Goal: Task Accomplishment & Management: Manage account settings

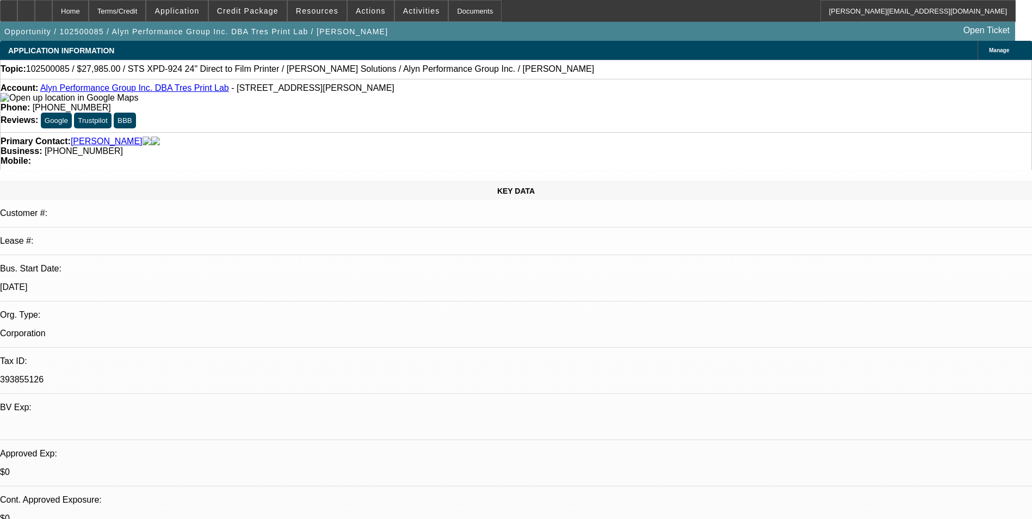
select select "0"
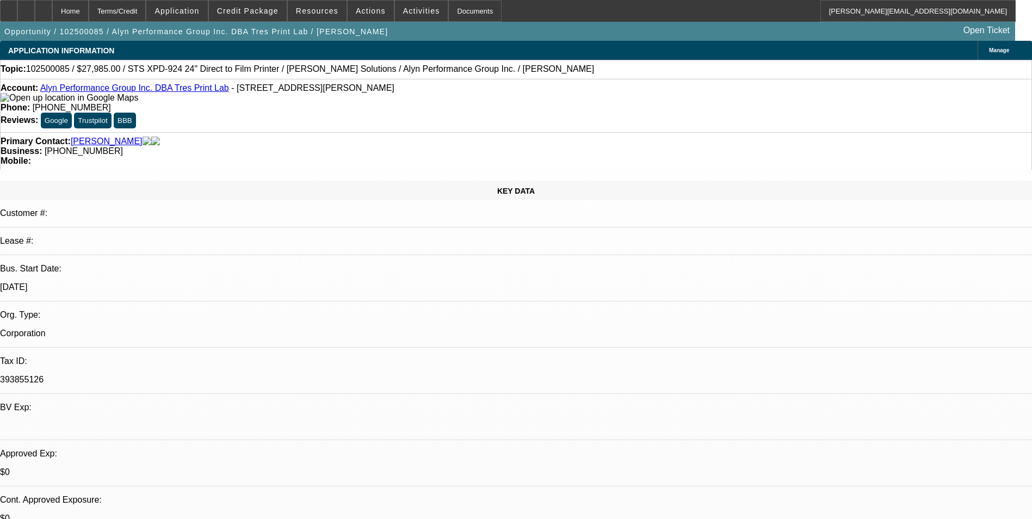
select select "0"
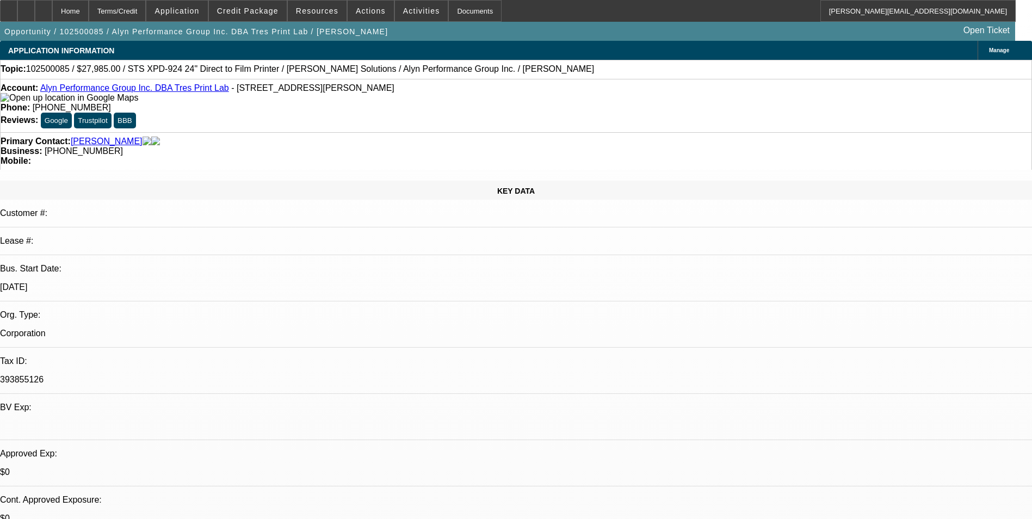
select select "0"
select select "0.1"
select select "1"
select select "6"
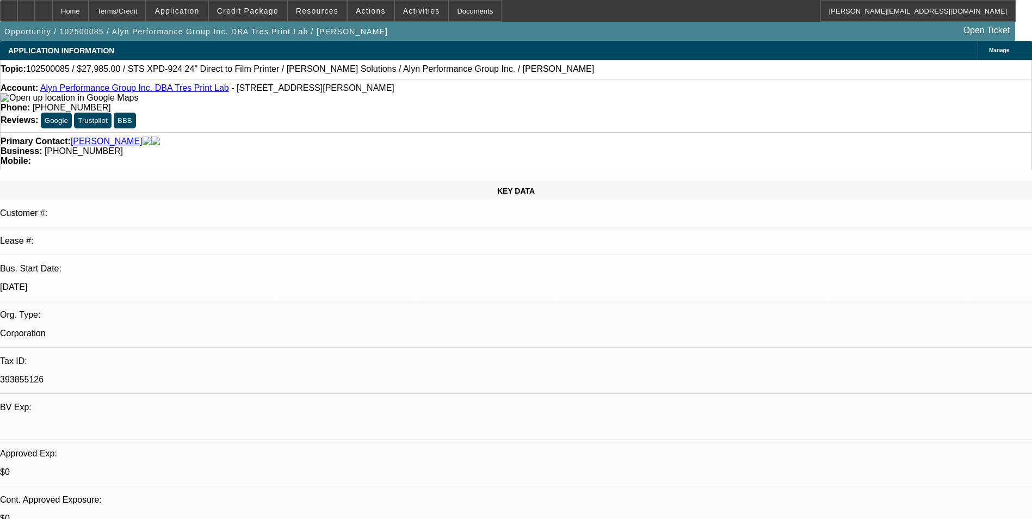
select select "1"
select select "6"
select select "1"
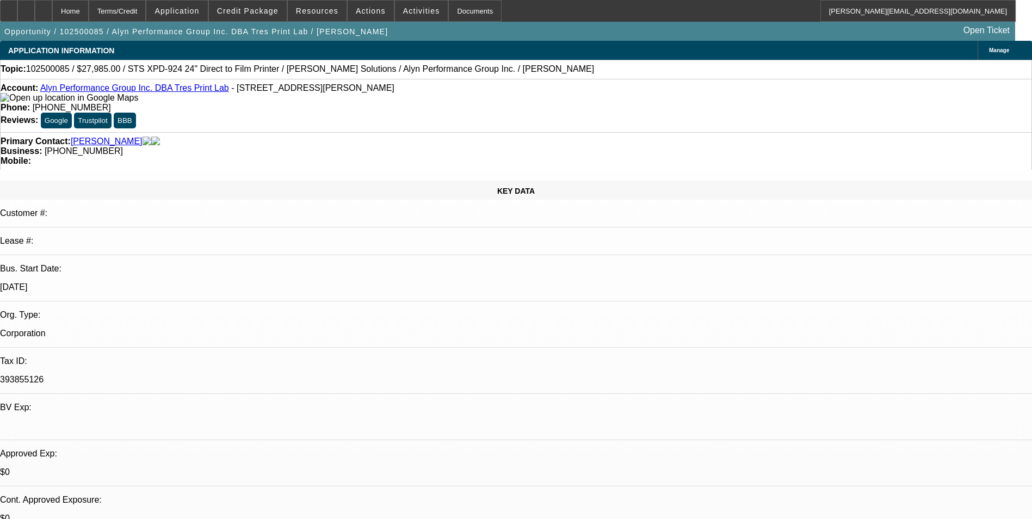
select select "6"
select select "1"
select select "4"
click at [258, 10] on span "Credit Package" at bounding box center [248, 11] width 62 height 9
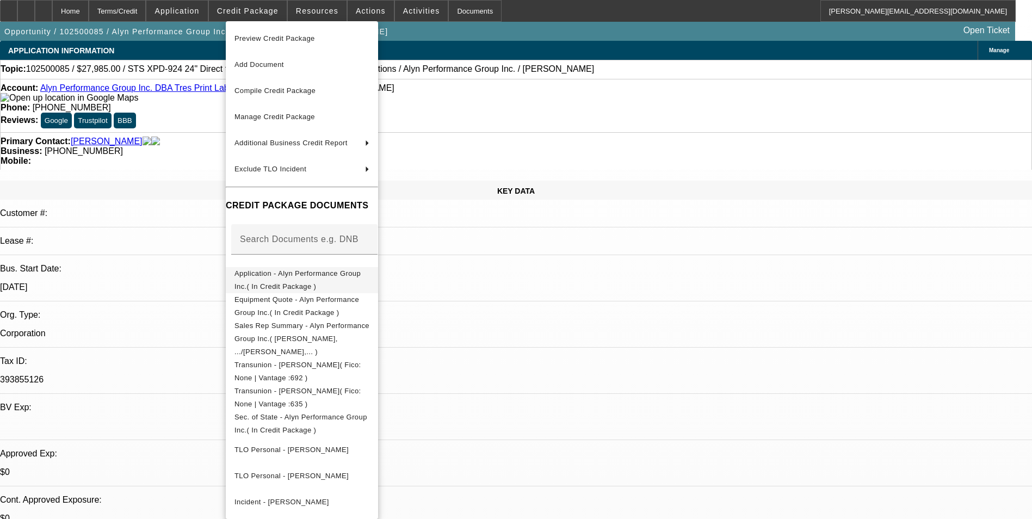
click at [346, 277] on span "Application - Alyn Performance Group Inc.( In Credit Package )" at bounding box center [298, 279] width 126 height 21
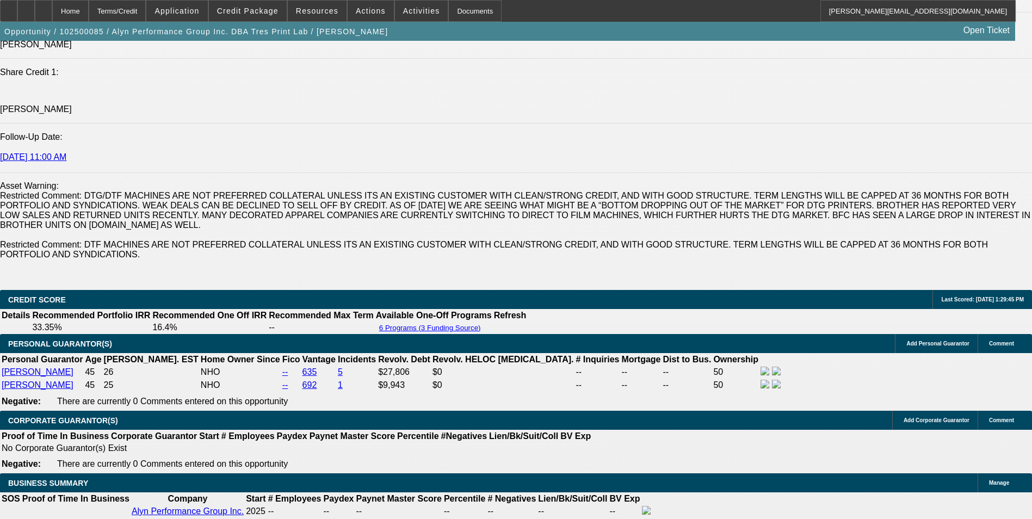
scroll to position [1524, 0]
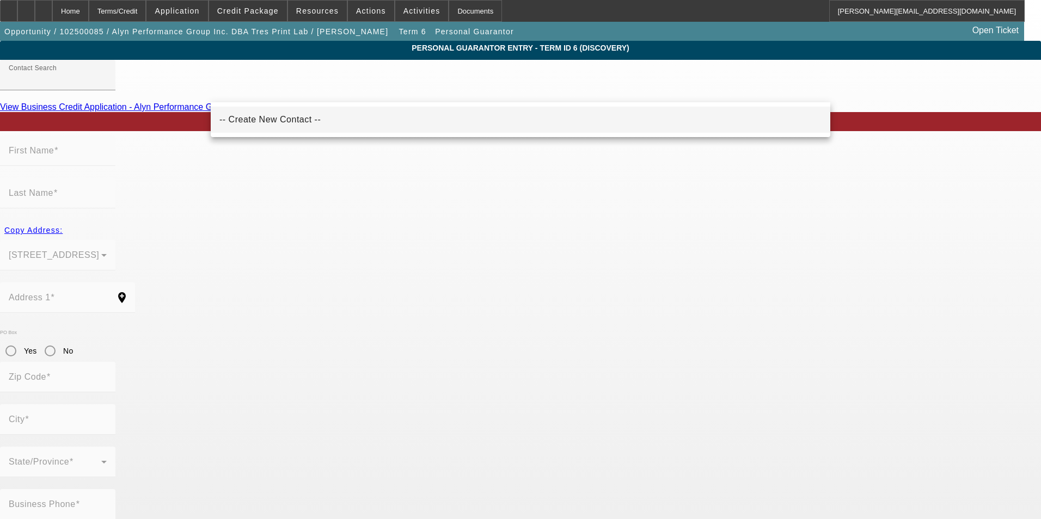
drag, startPoint x: 493, startPoint y: 118, endPoint x: 410, endPoint y: 151, distance: 88.8
click at [490, 118] on mat-option "-- Create New Contact --" at bounding box center [520, 120] width 619 height 26
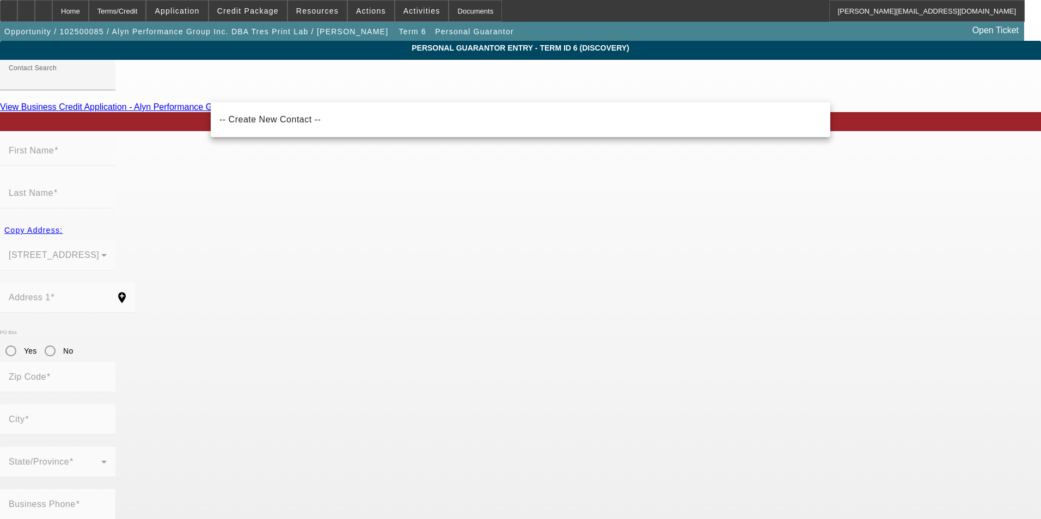
type input "-- Create New Contact --"
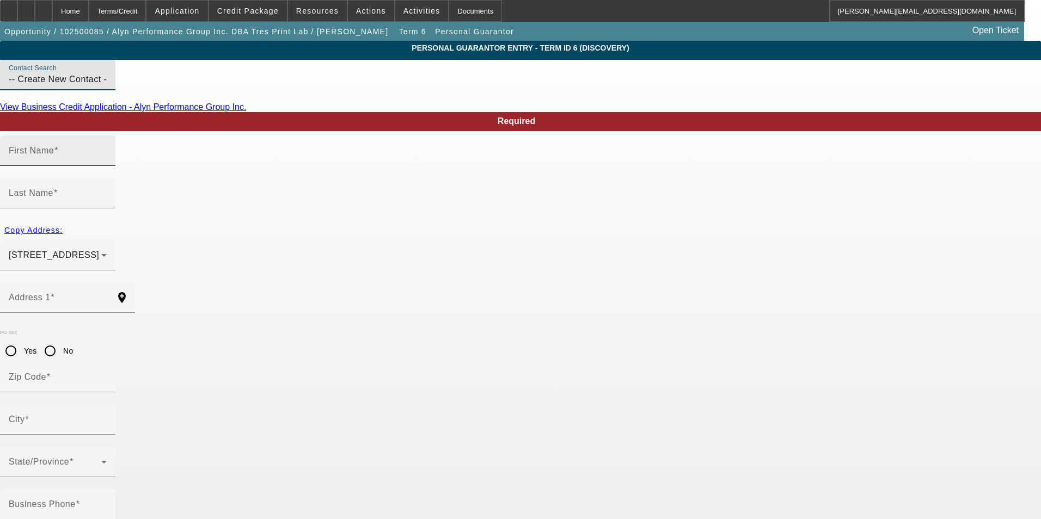
click at [107, 162] on input "First Name" at bounding box center [58, 155] width 98 height 13
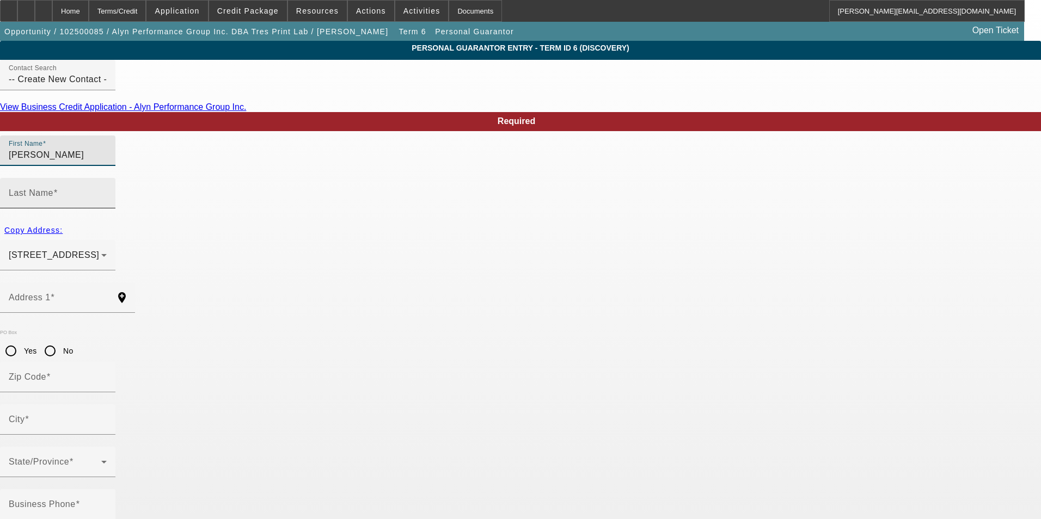
type input "Reynol"
click at [53, 188] on mat-label "Last Name" at bounding box center [31, 192] width 45 height 9
click at [107, 191] on input "Last Name" at bounding box center [58, 197] width 98 height 13
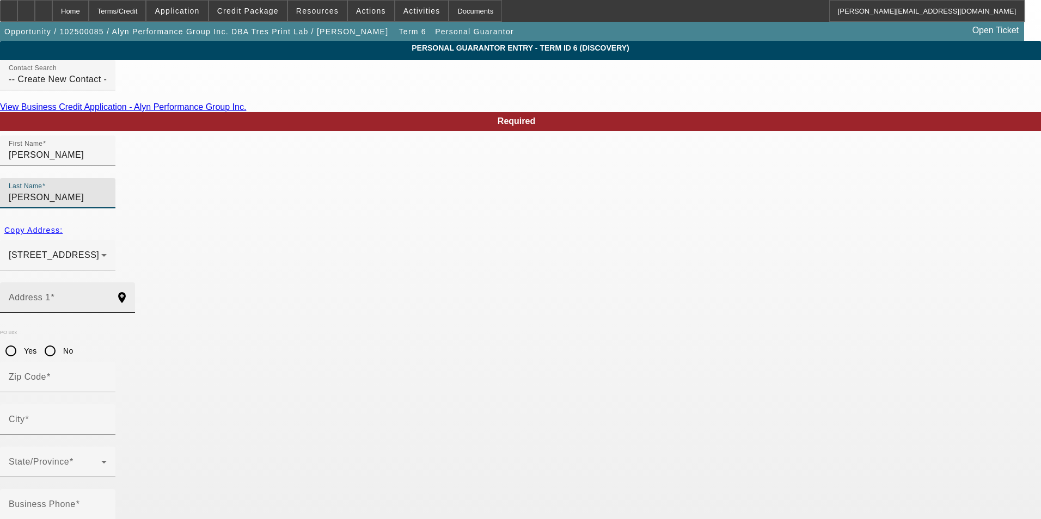
type input "Gonzalez"
click at [107, 296] on input "Address 1" at bounding box center [58, 302] width 98 height 13
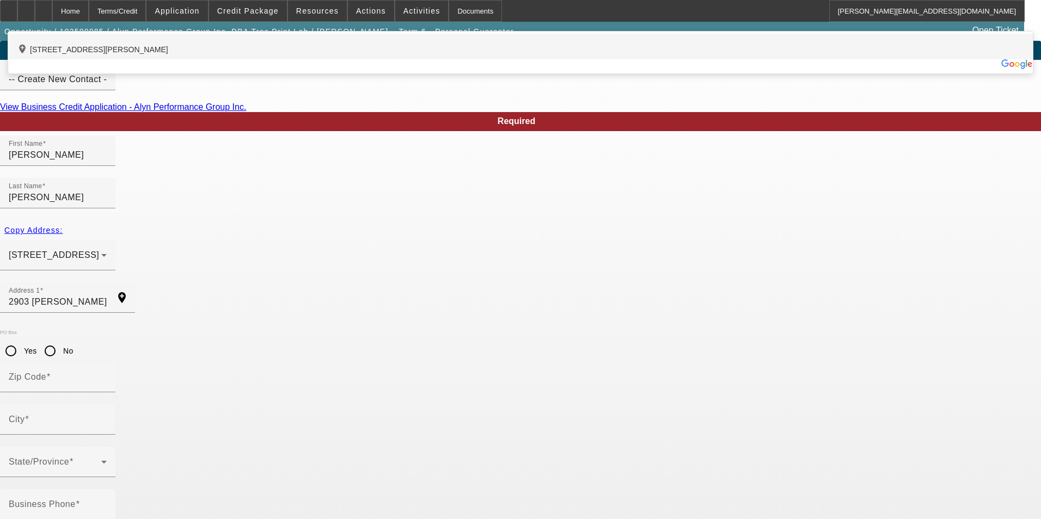
click at [339, 59] on div "add_location 2903 Longfellow Court, Laredo, TX 78041, US" at bounding box center [520, 47] width 1024 height 26
type input "2903 Longfellow Court"
type input "78041"
type input "Laredo"
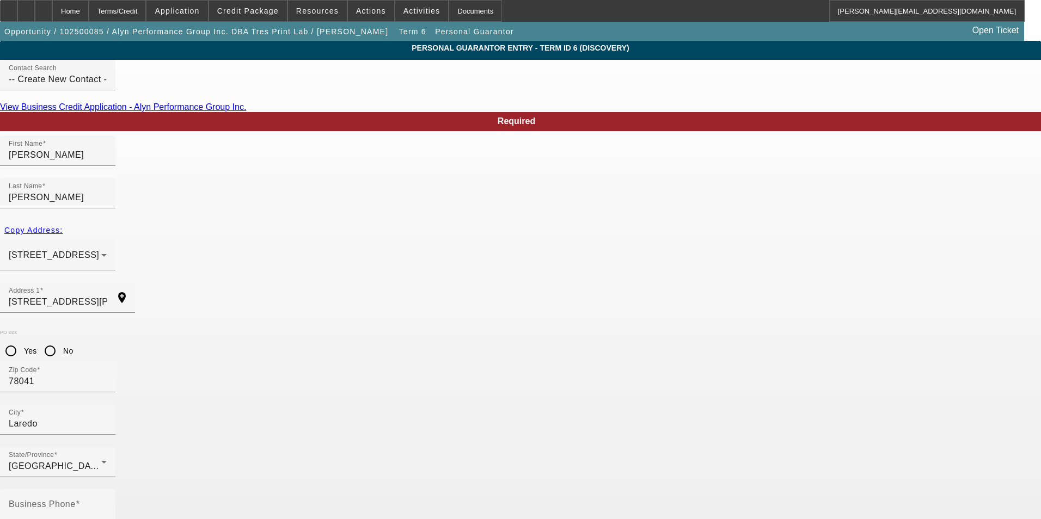
type input "0"
drag, startPoint x: 318, startPoint y: 384, endPoint x: 321, endPoint y: 377, distance: 7.4
click at [107, 502] on input "Business Phone" at bounding box center [58, 508] width 98 height 13
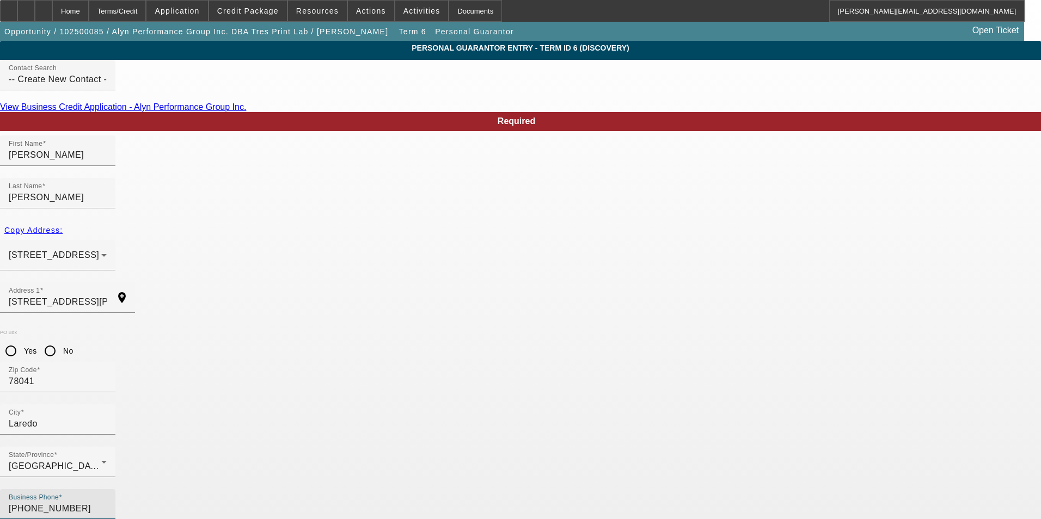
click at [107, 502] on input "[PHONE_NUMBER]" at bounding box center [58, 508] width 98 height 13
click at [107, 502] on input "(956) 237-2338" at bounding box center [58, 508] width 98 height 13
type input "(956) 237-2338"
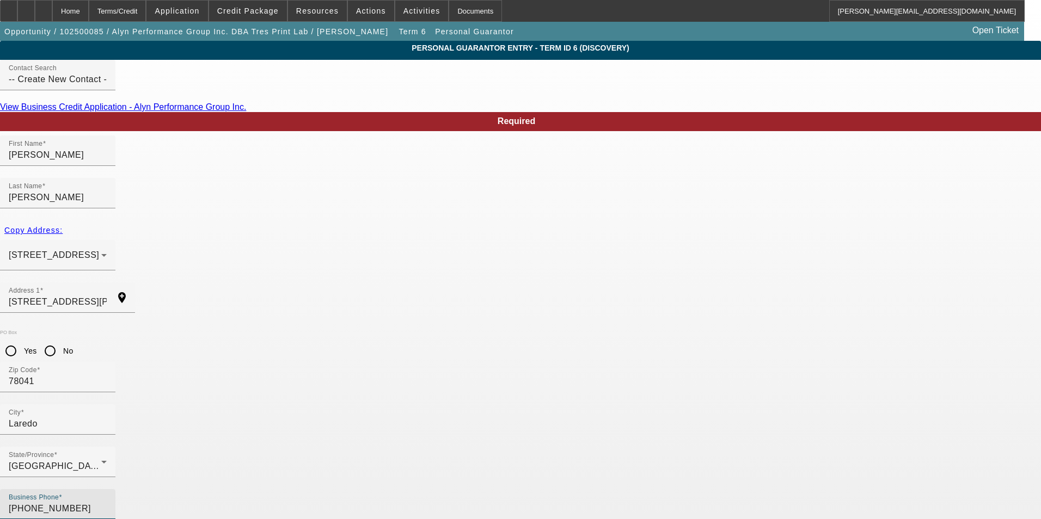
type input "644-08-8038"
type input "reynolg@gmail.com"
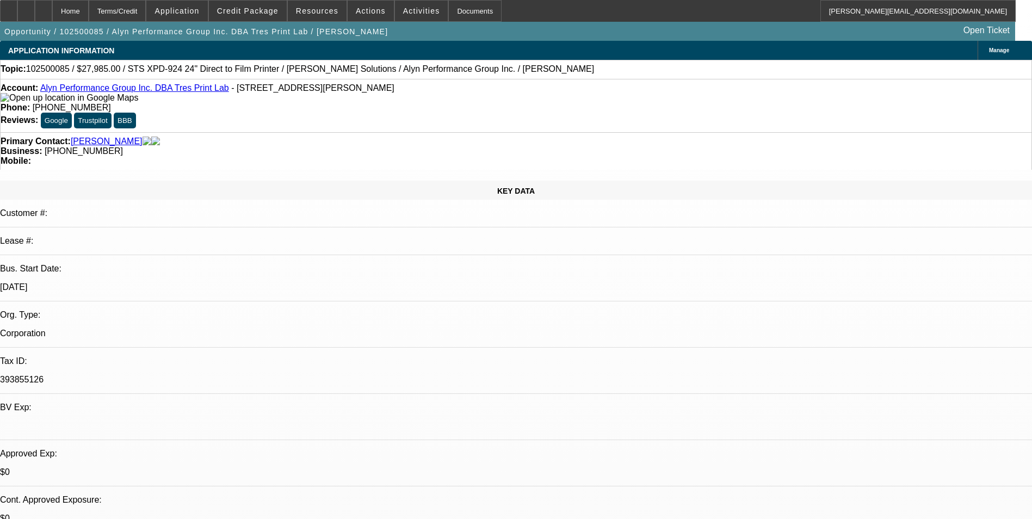
select select "0"
select select "6"
select select "0"
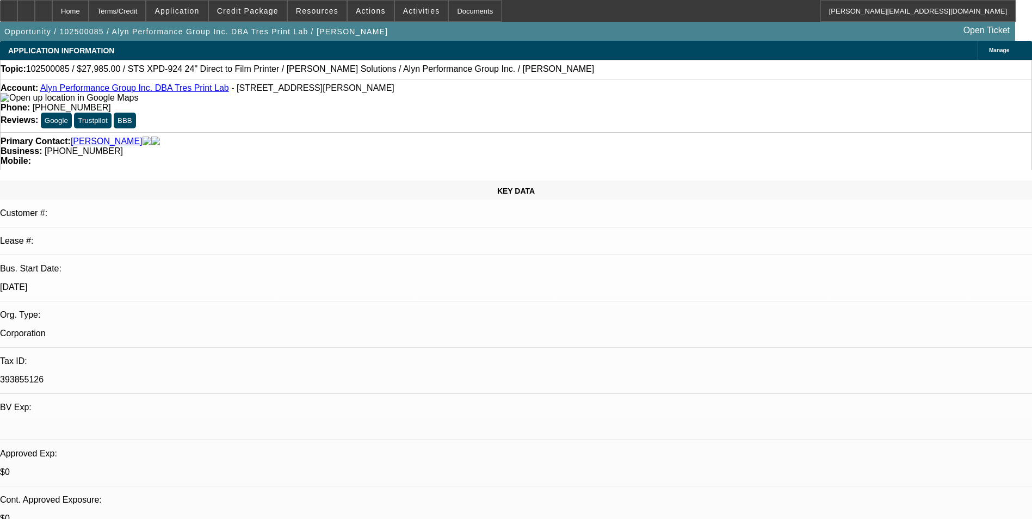
select select "0"
select select "6"
select select "0"
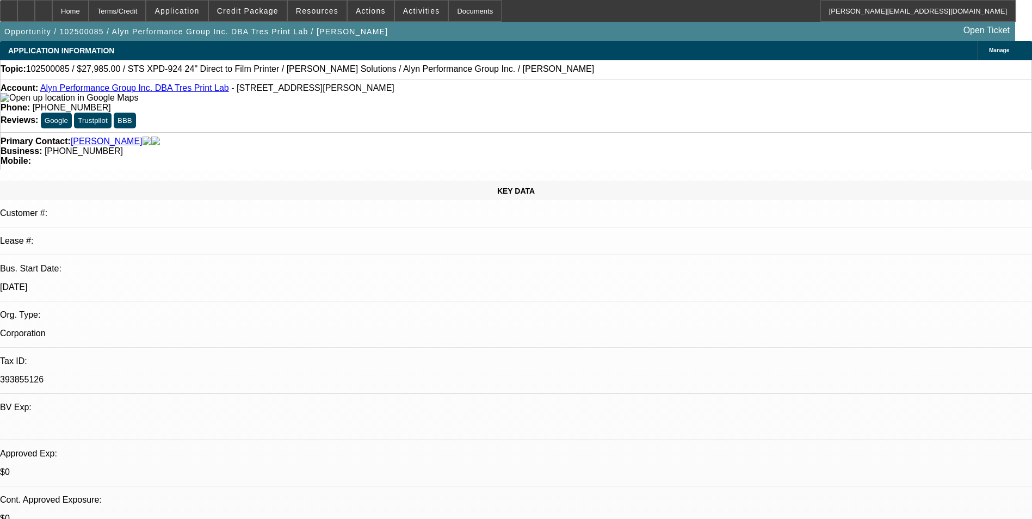
select select "0"
select select "6"
select select "0"
select select "0.1"
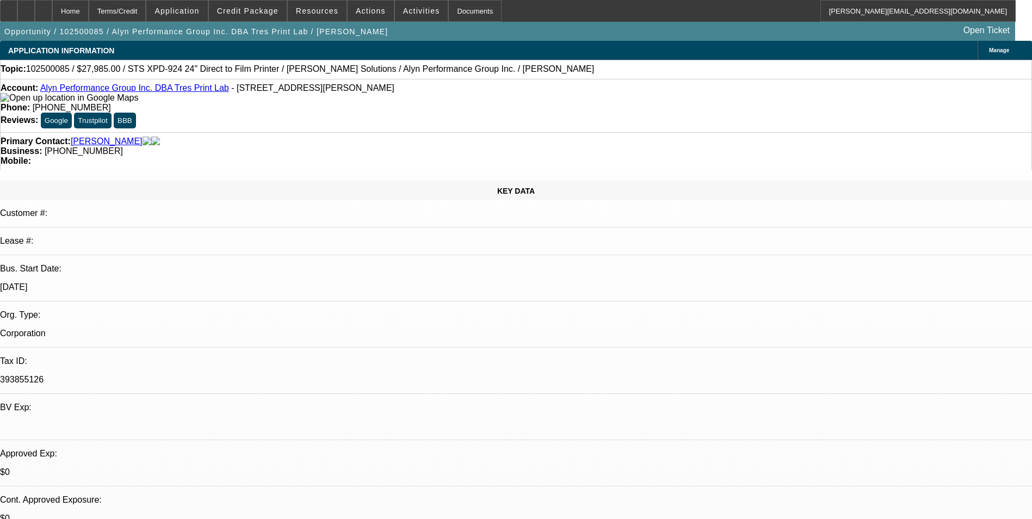
select select "4"
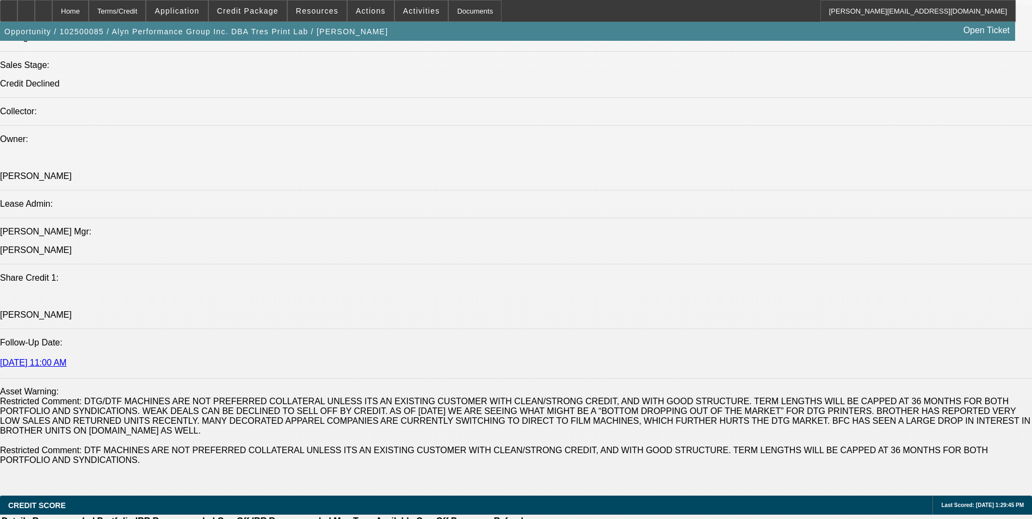
scroll to position [1306, 0]
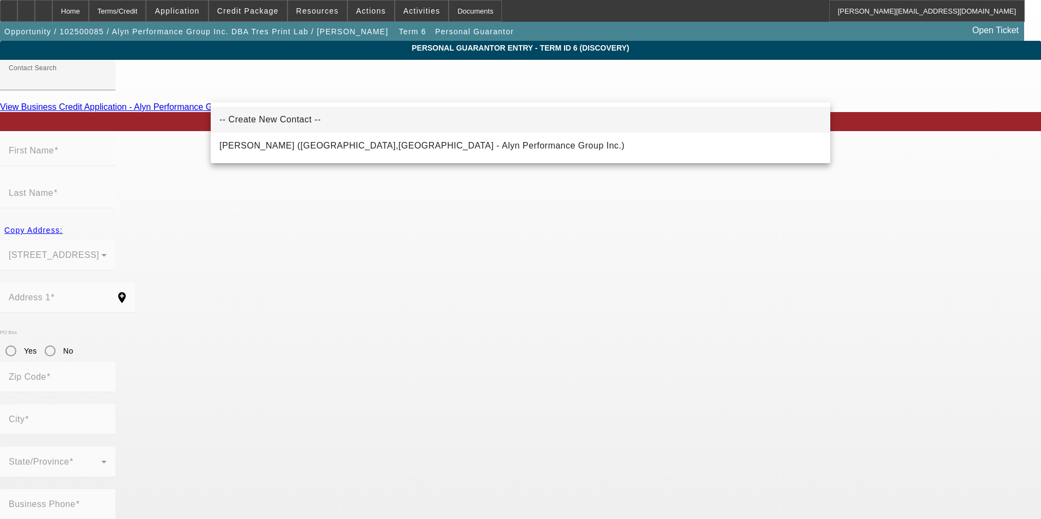
click at [300, 119] on mat-option "-- Create New Contact --" at bounding box center [520, 120] width 619 height 26
type input "-- Create New Contact --"
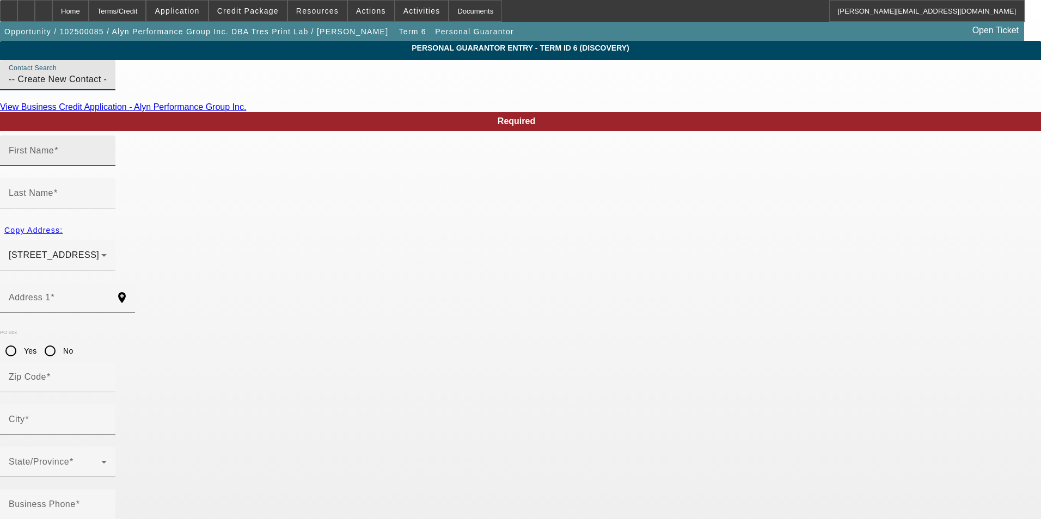
click at [107, 163] on div "First Name" at bounding box center [58, 151] width 98 height 30
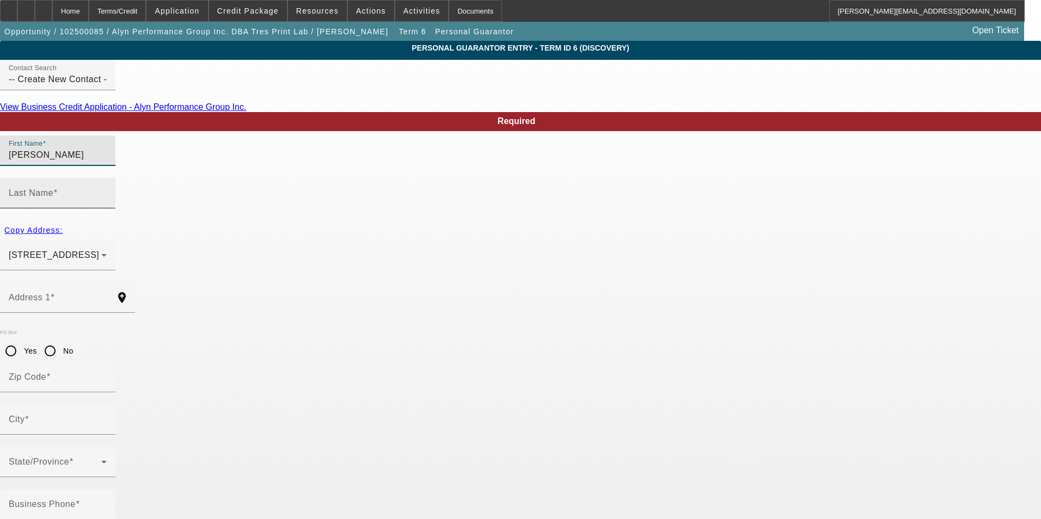
type input "Rodolfo"
click at [107, 191] on input "Last Name" at bounding box center [58, 197] width 98 height 13
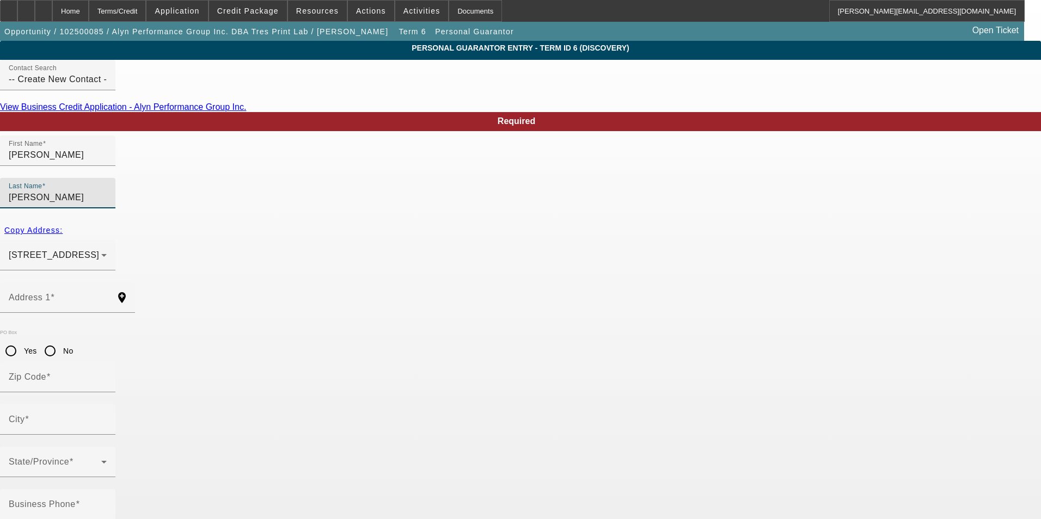
type input "Cantu"
type input "J"
drag, startPoint x: 294, startPoint y: 247, endPoint x: 293, endPoint y: 237, distance: 10.4
click at [107, 282] on div "Address 1" at bounding box center [58, 297] width 98 height 30
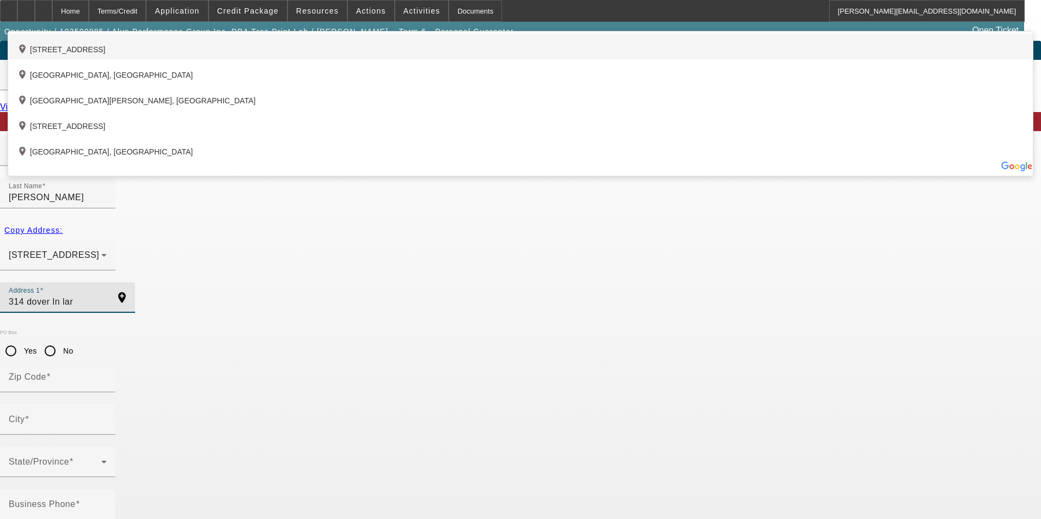
click at [377, 59] on div "add_location 314 Dover Lane, Laredo, TX 78041, US" at bounding box center [520, 47] width 1024 height 26
type input "314 Dover Lane"
type input "78041"
type input "Laredo"
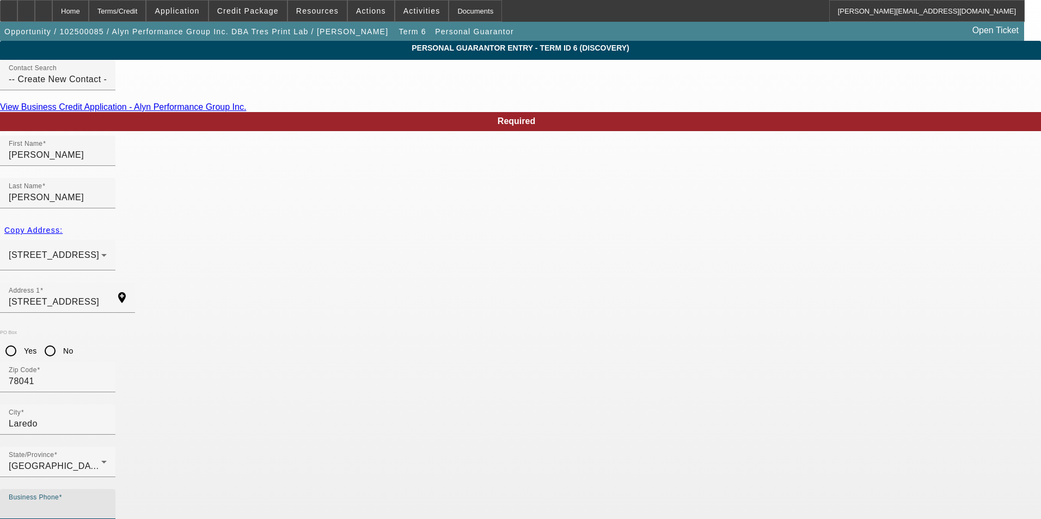
drag, startPoint x: 306, startPoint y: 385, endPoint x: 306, endPoint y: 371, distance: 14.7
click at [107, 502] on input "Business Phone" at bounding box center [58, 508] width 98 height 13
paste input "(956) 237-2338"
type input "(956) 237-2338"
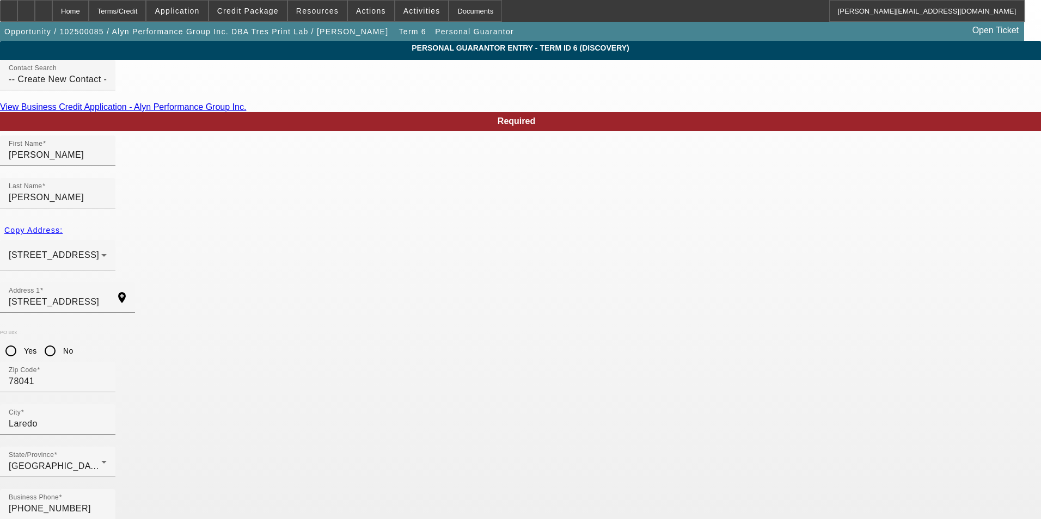
type input "0"
type input "637-12-4109"
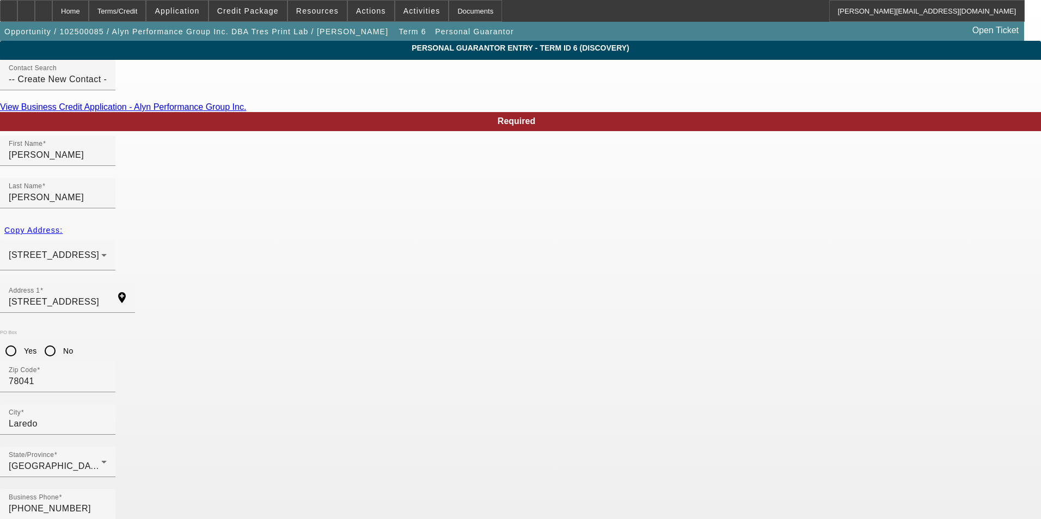
type input "rjacantu@gmail.com"
type input "(956) 251-5260"
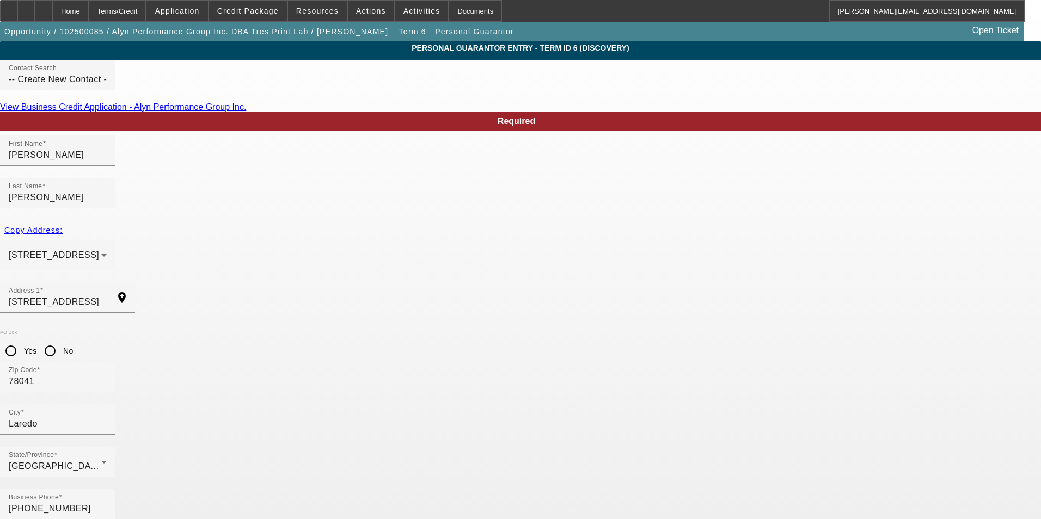
click at [583, 330] on mat-option "Yes" at bounding box center [573, 330] width 90 height 26
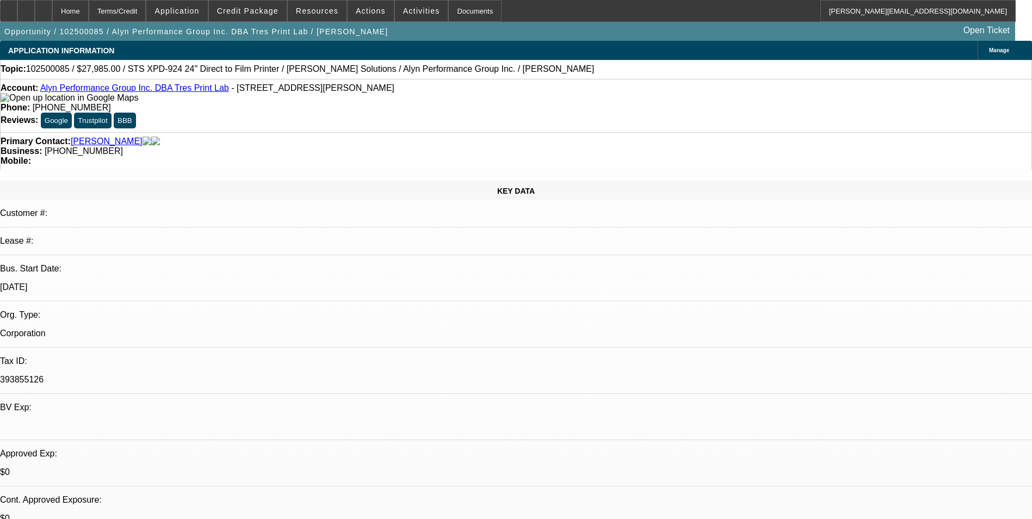
select select "0"
select select "6"
select select "0"
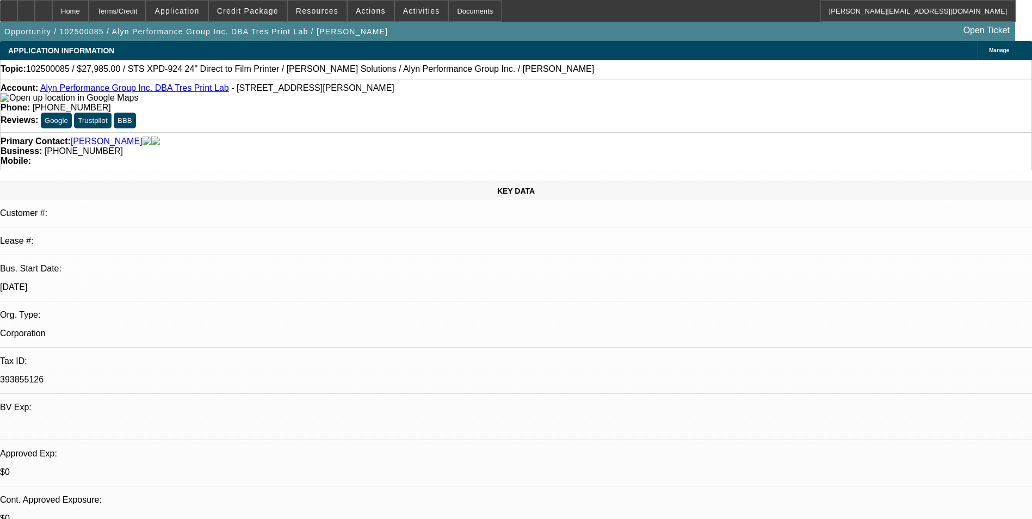
select select "0"
select select "6"
select select "0"
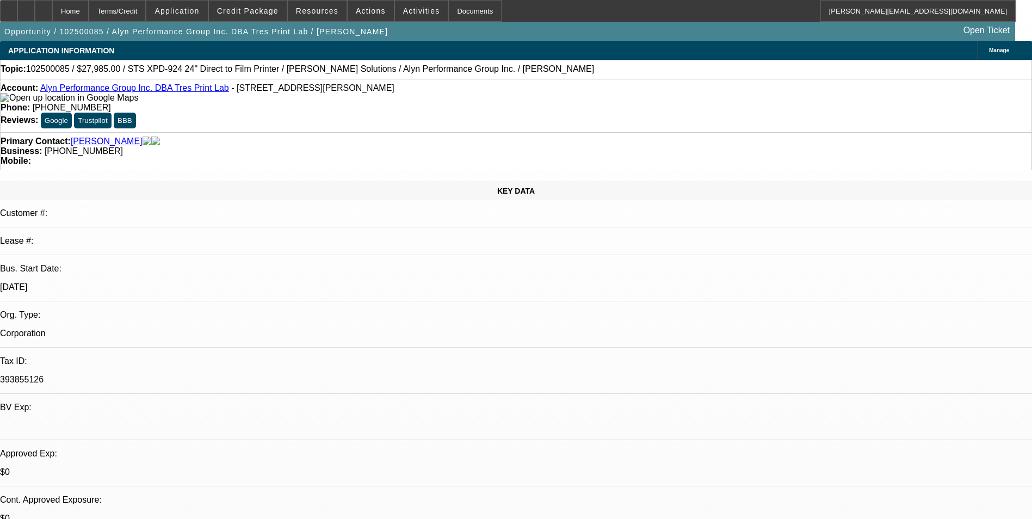
select select "0"
select select "6"
select select "0"
select select "0.1"
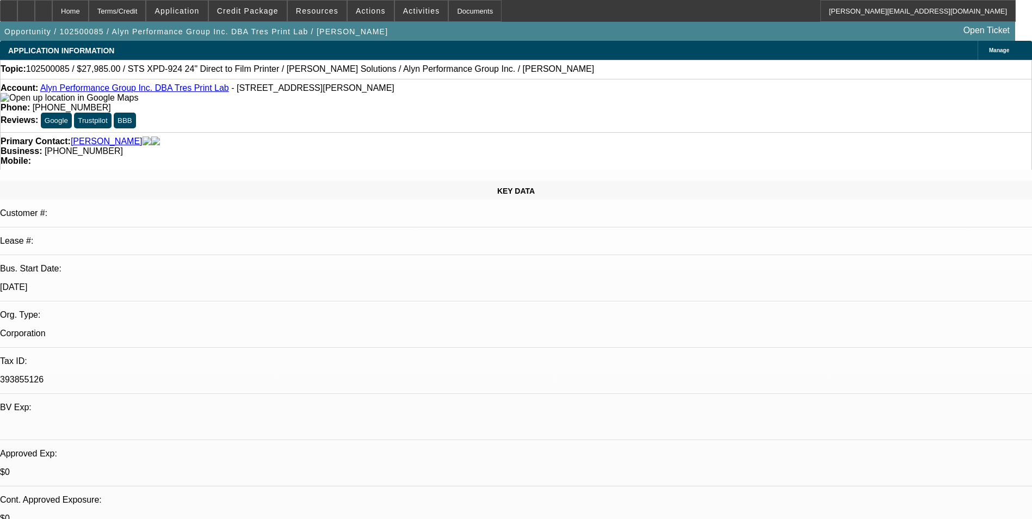
select select "4"
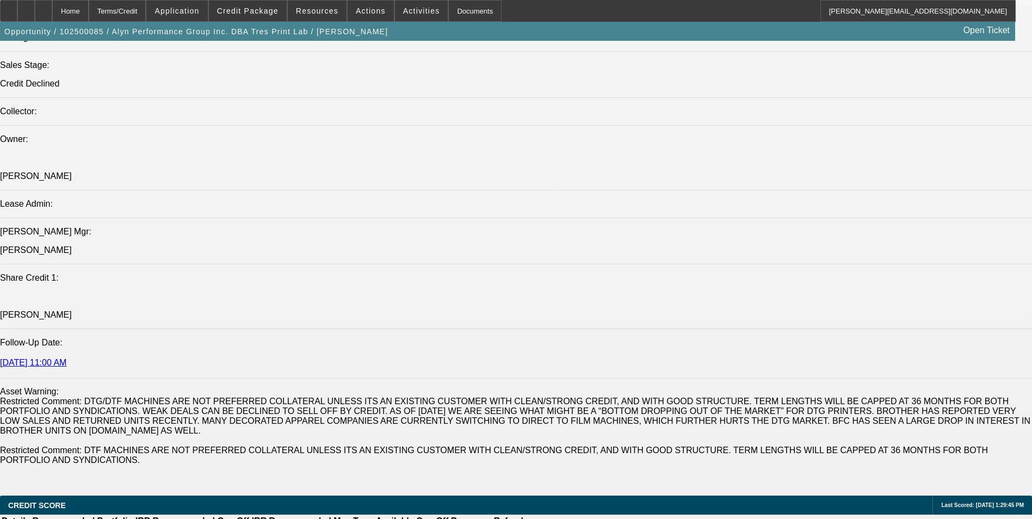
scroll to position [1415, 0]
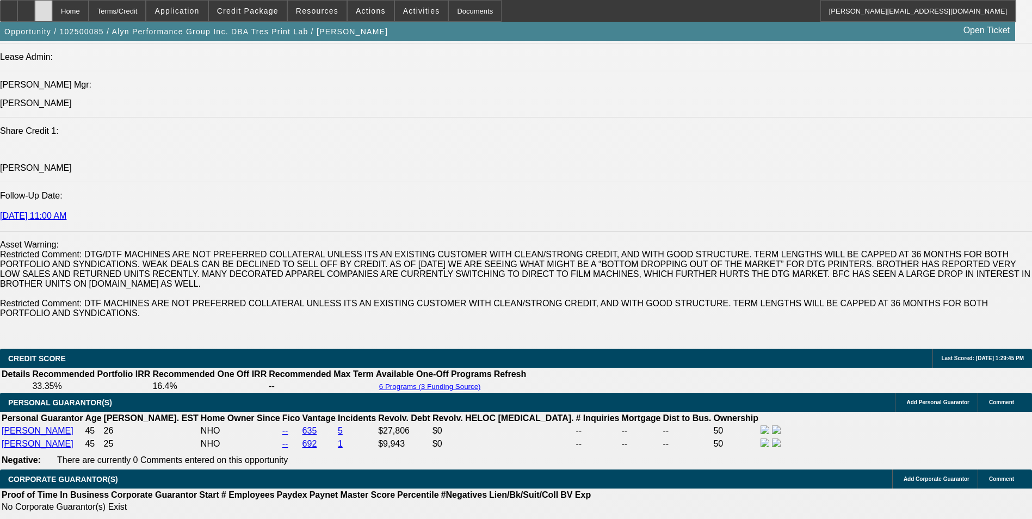
click at [44, 7] on icon at bounding box center [44, 7] width 0 height 0
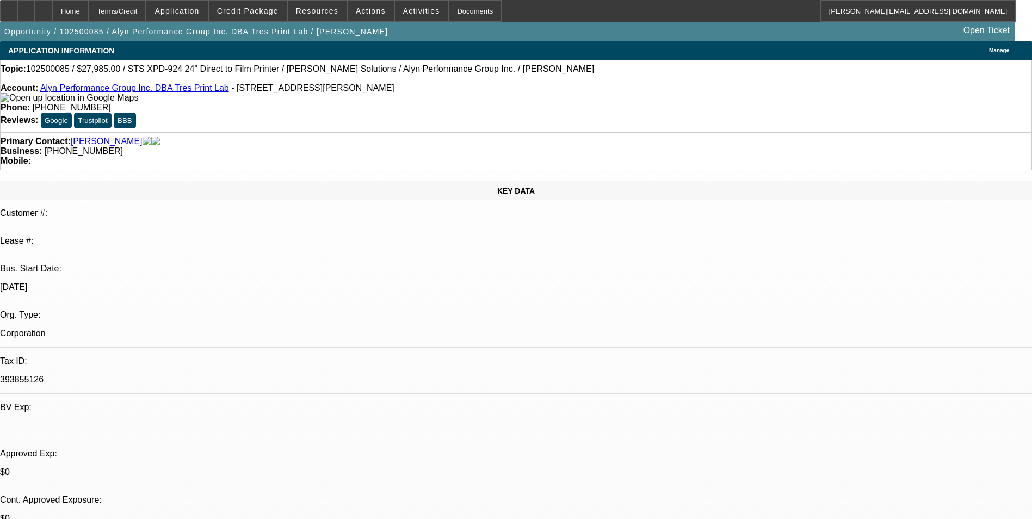
select select "0"
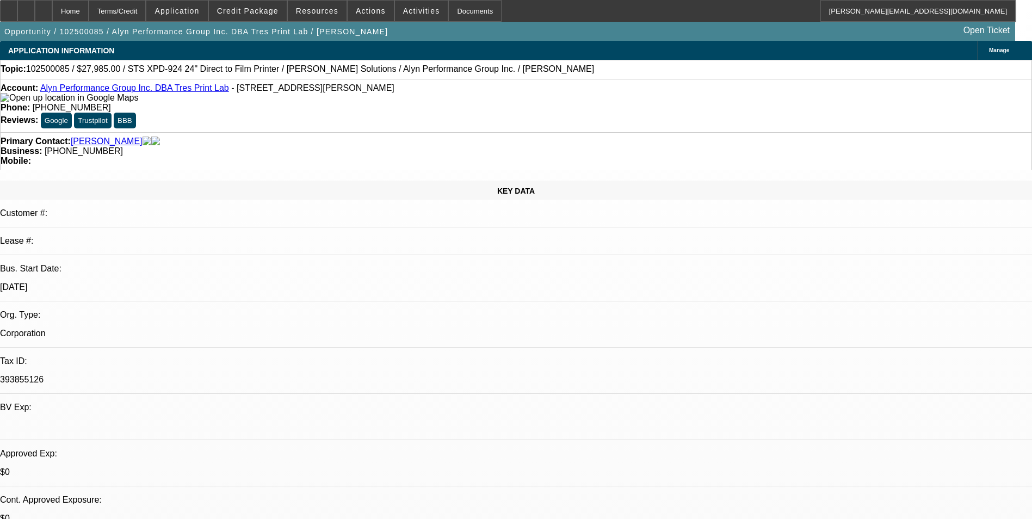
select select "0"
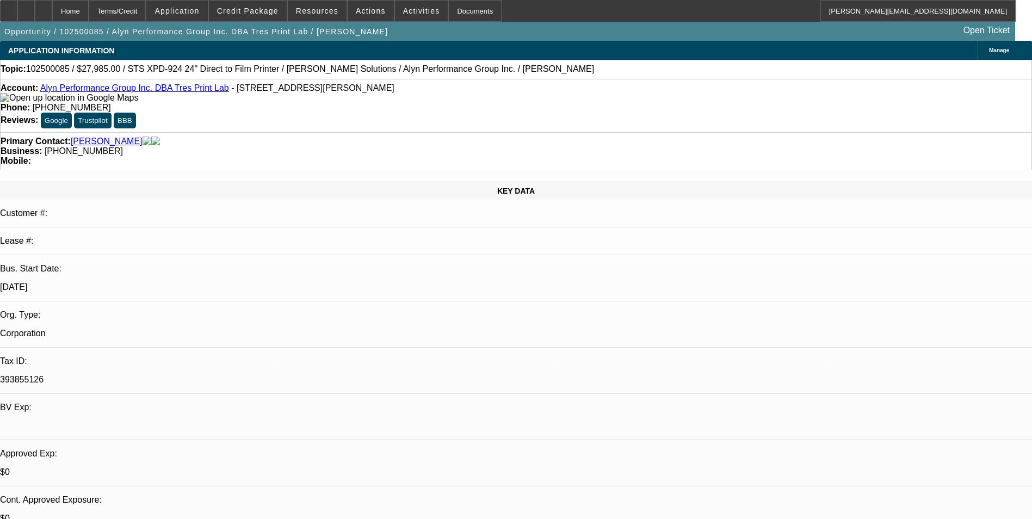
select select "0"
select select "0.1"
select select "1"
select select "6"
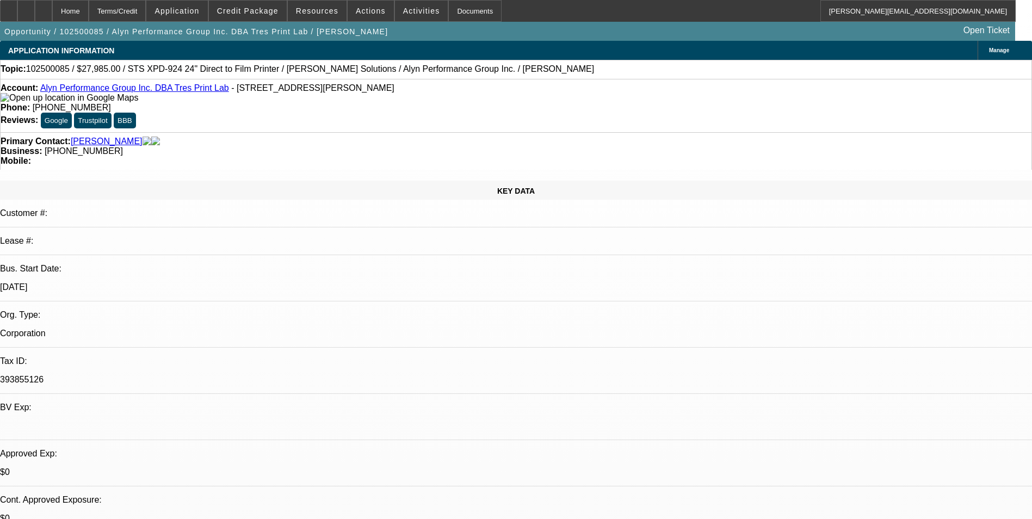
select select "1"
select select "6"
select select "1"
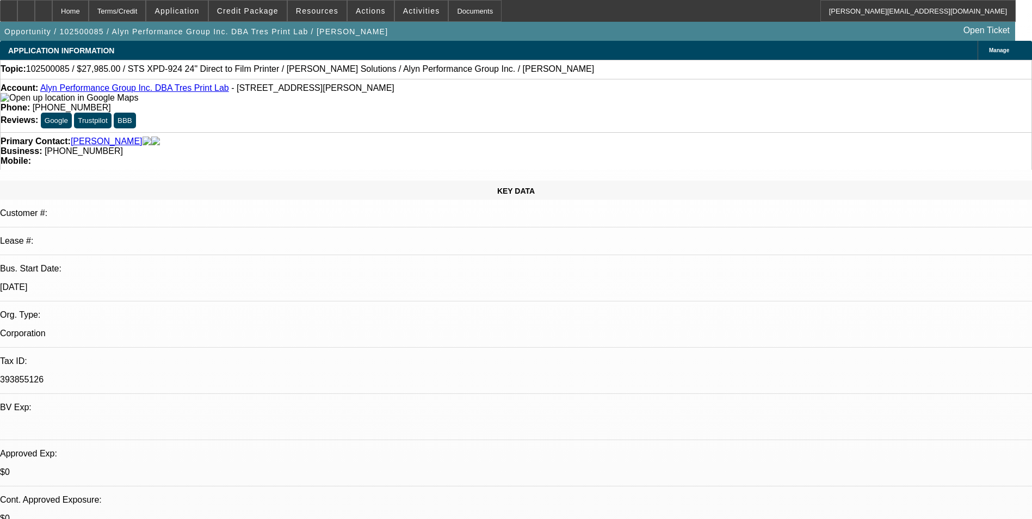
select select "6"
select select "1"
select select "4"
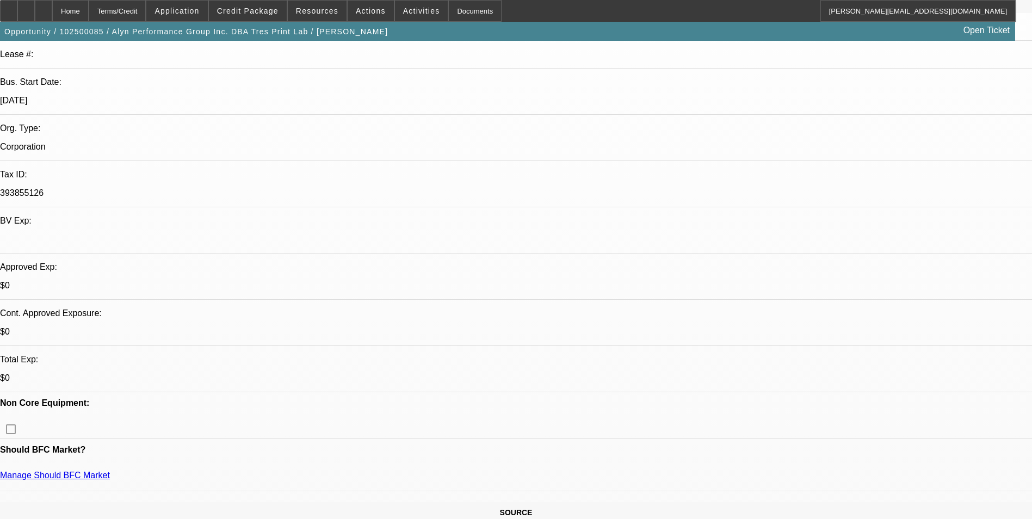
scroll to position [218, 0]
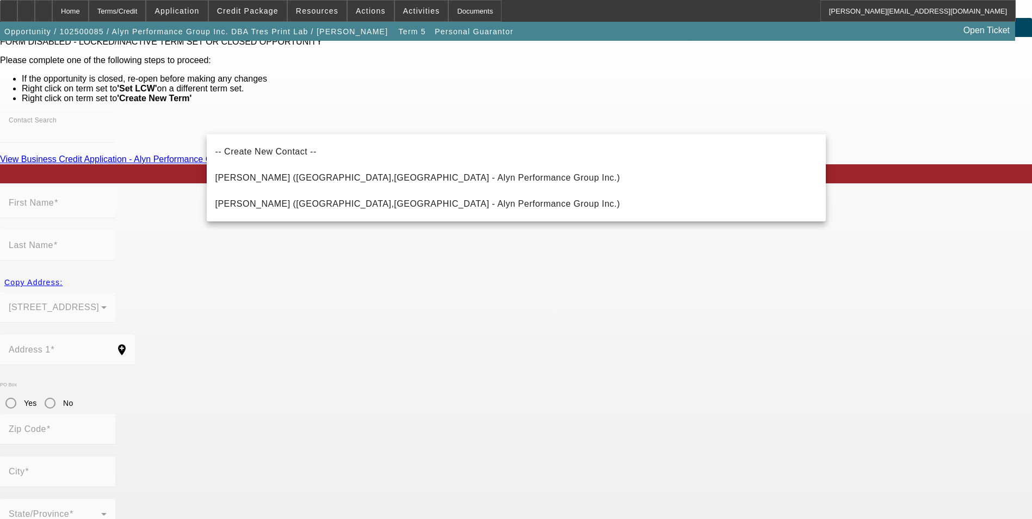
scroll to position [34, 0]
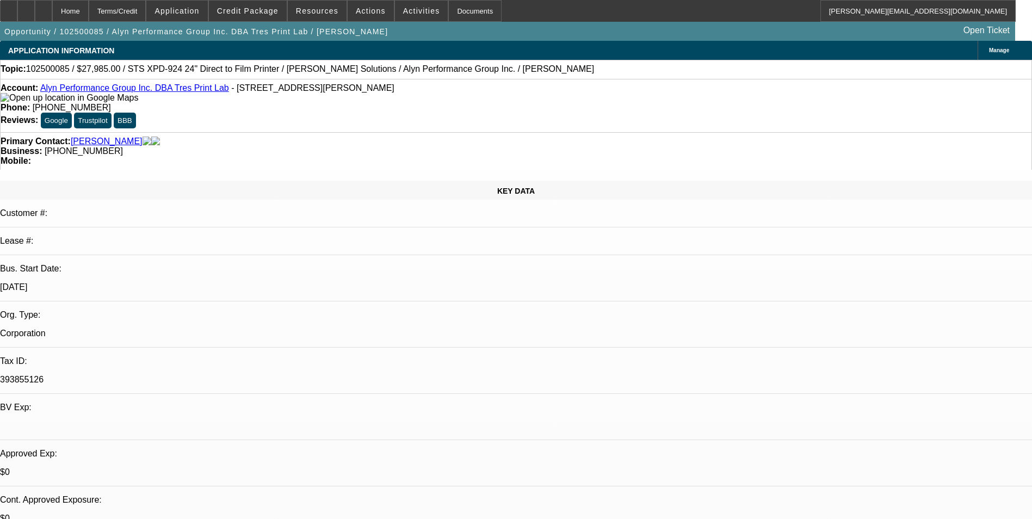
select select "0"
select select "6"
select select "0"
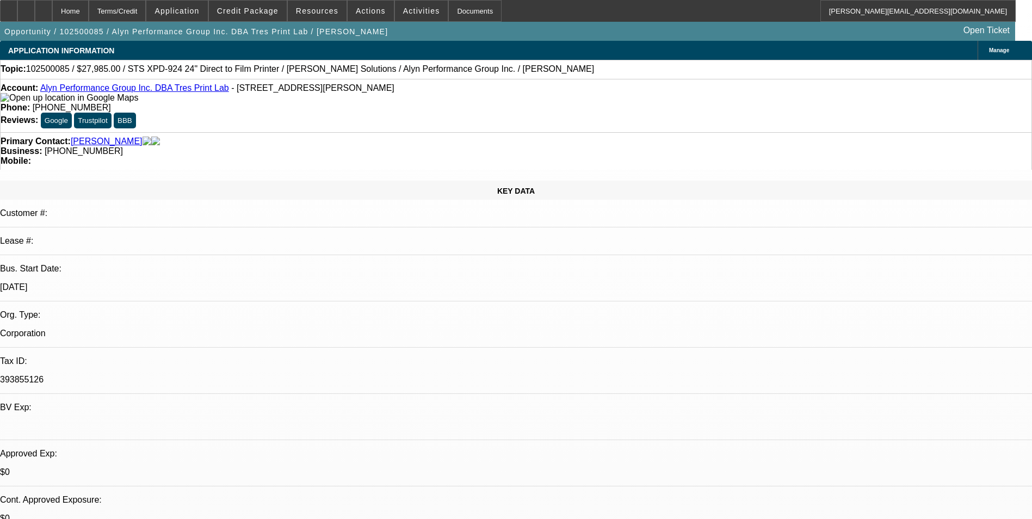
select select "0"
select select "6"
select select "0"
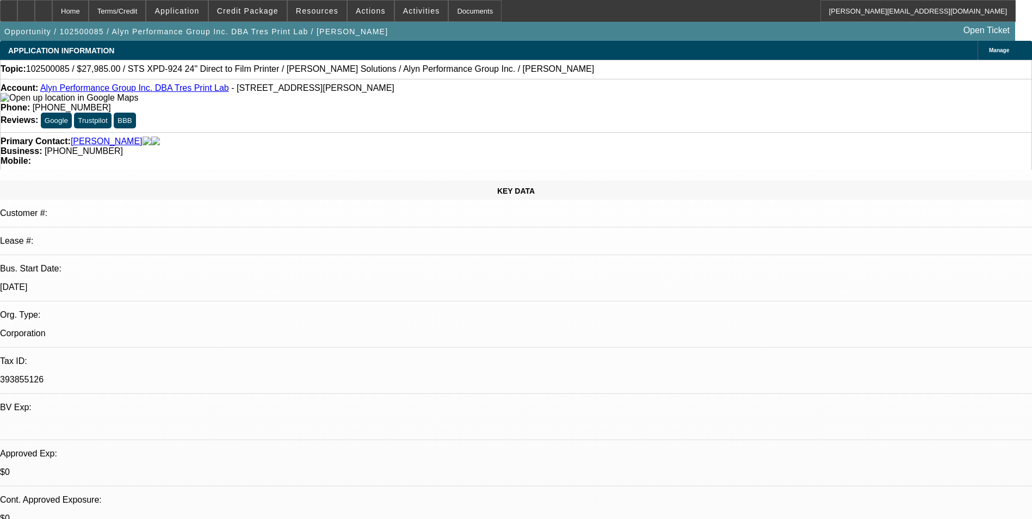
select select "0"
select select "6"
select select "0"
select select "0.1"
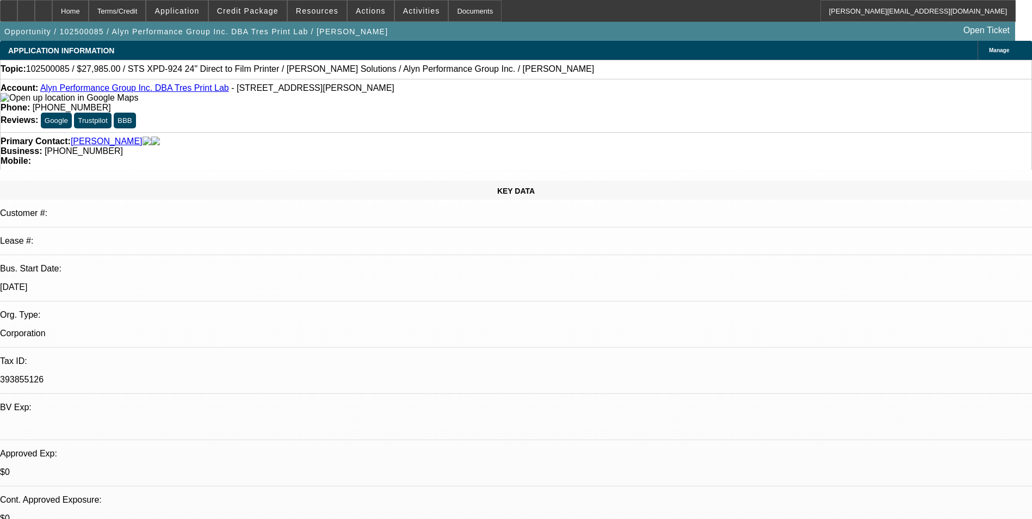
select select "4"
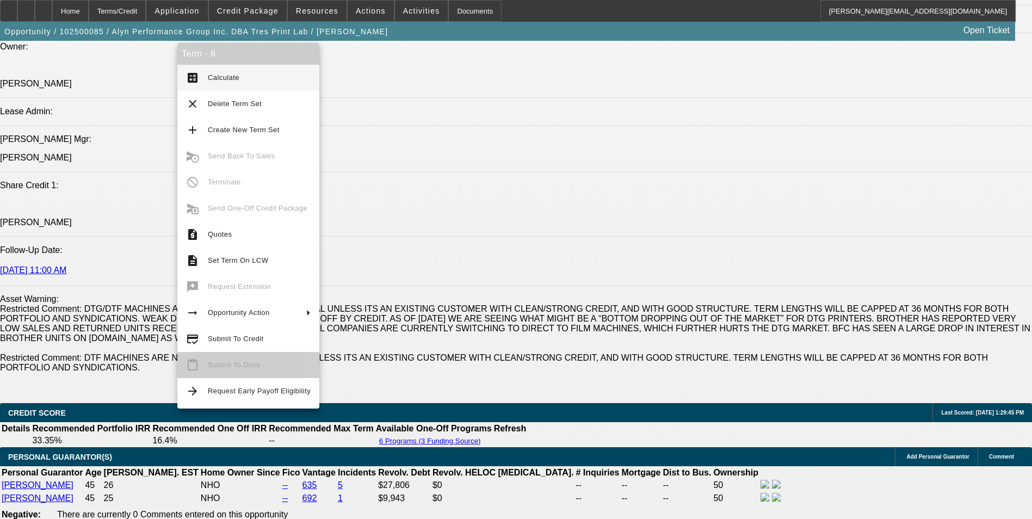
scroll to position [1393, 0]
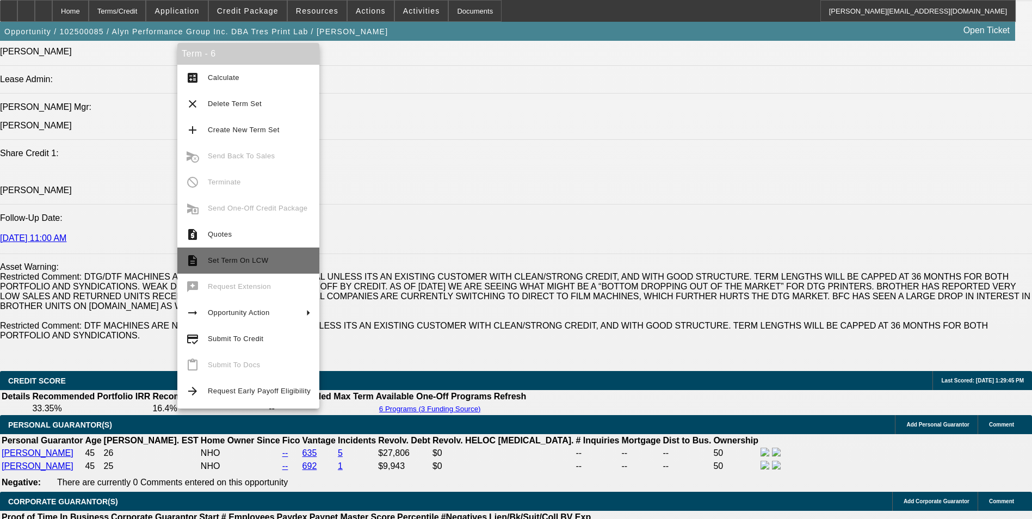
click at [280, 266] on span "Set Term On LCW" at bounding box center [259, 260] width 103 height 13
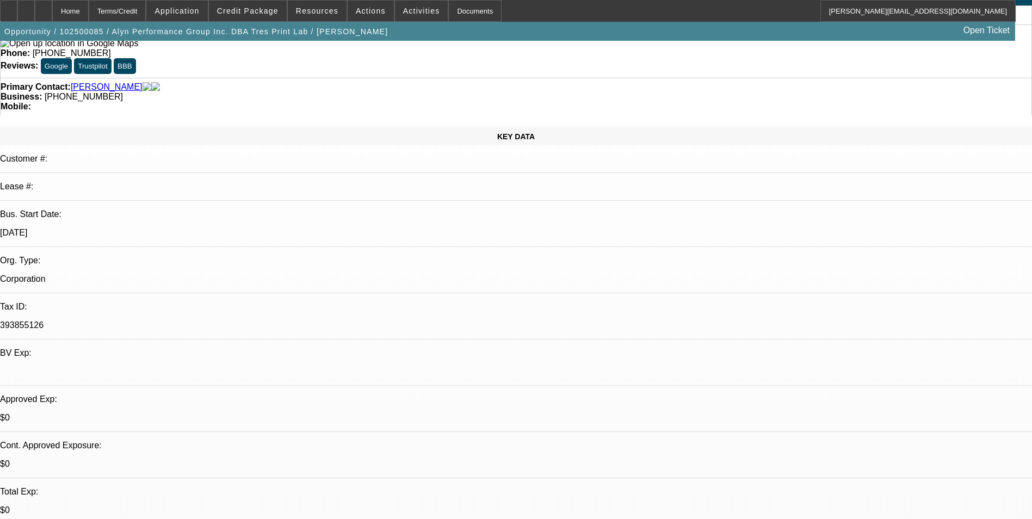
select select "0"
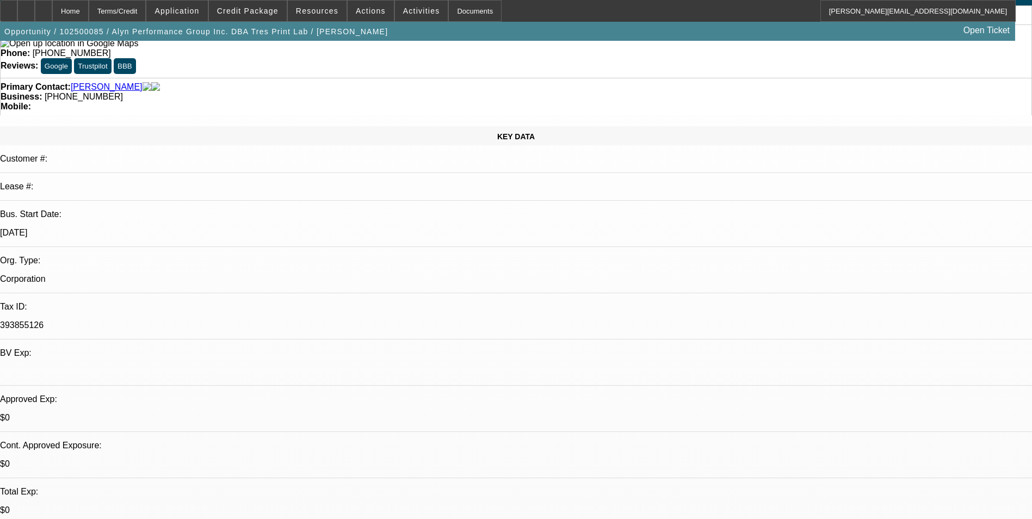
select select "0"
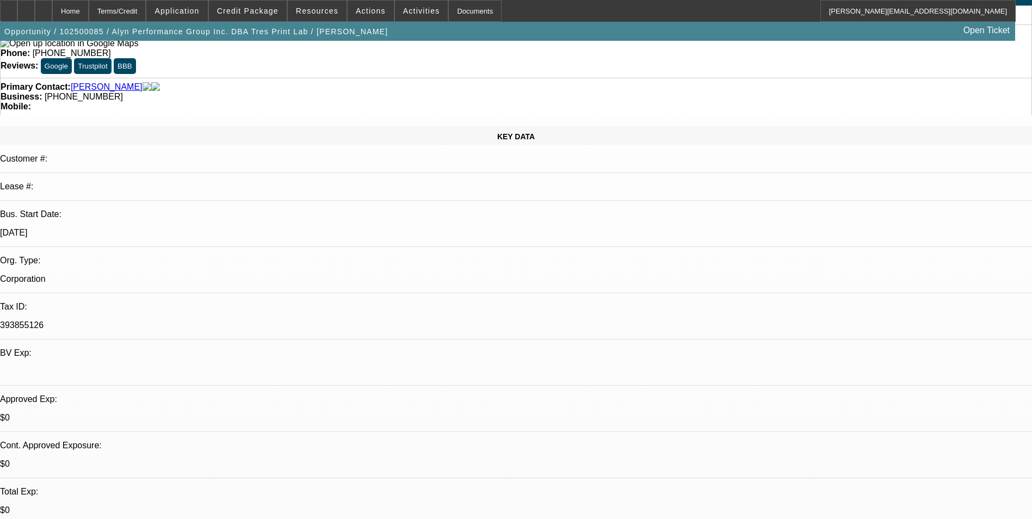
select select "0"
select select "0.1"
select select "1"
select select "6"
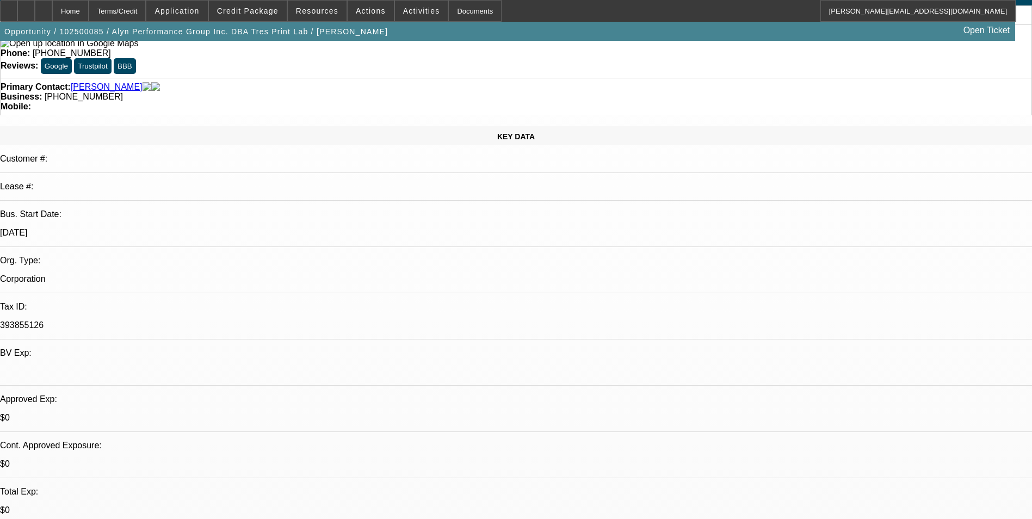
select select "1"
select select "6"
select select "1"
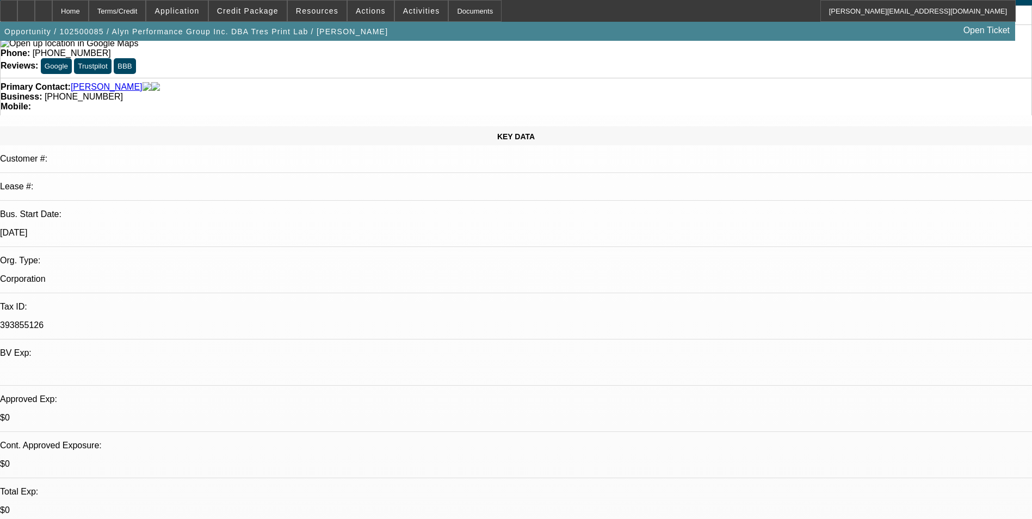
select select "6"
select select "1"
select select "4"
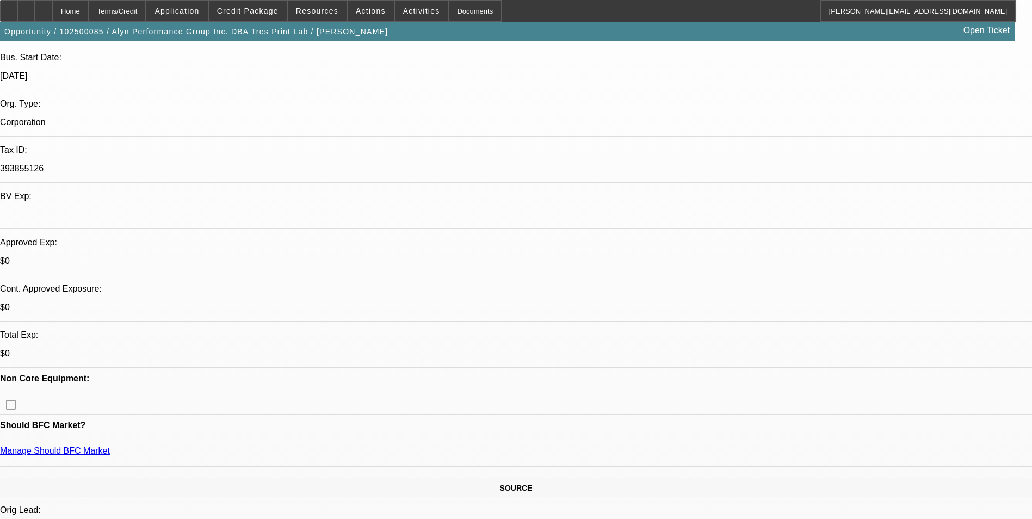
scroll to position [218, 0]
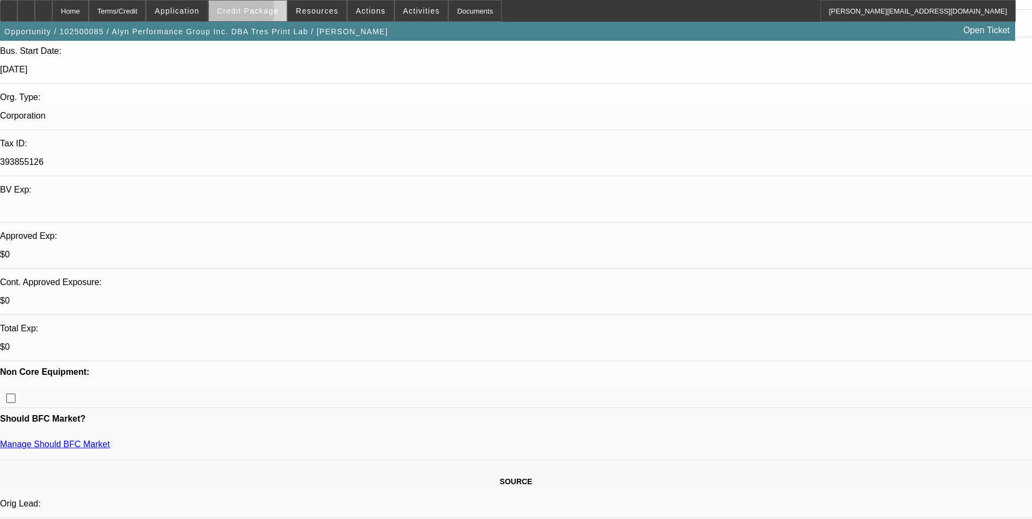
click at [241, 13] on span "Credit Package" at bounding box center [248, 11] width 62 height 9
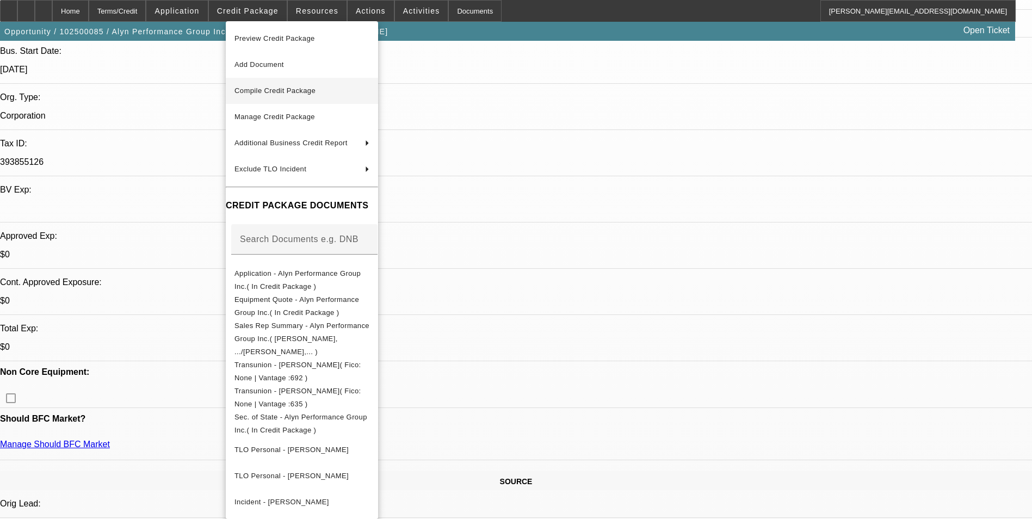
click at [312, 93] on span "Compile Credit Package" at bounding box center [275, 91] width 81 height 8
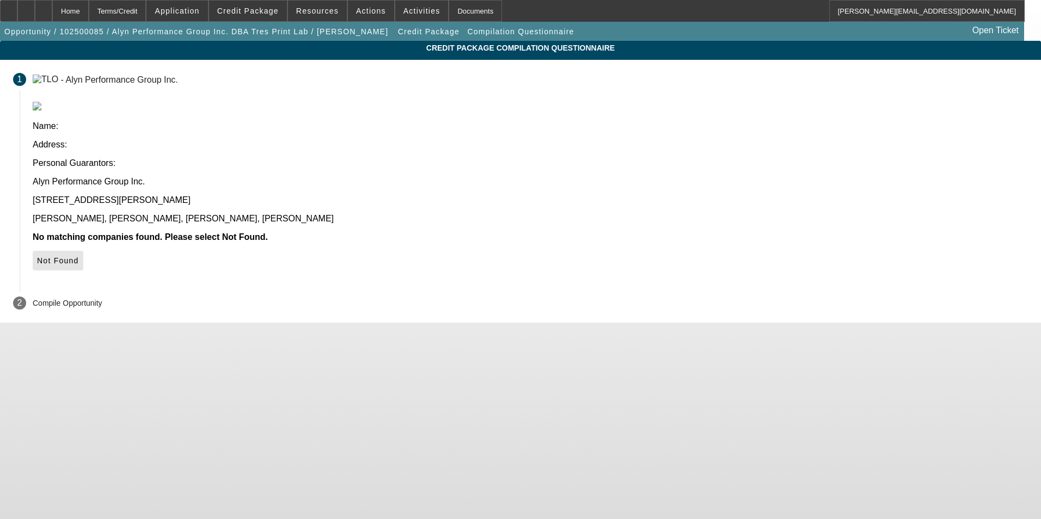
click at [37, 256] on icon at bounding box center [37, 260] width 0 height 9
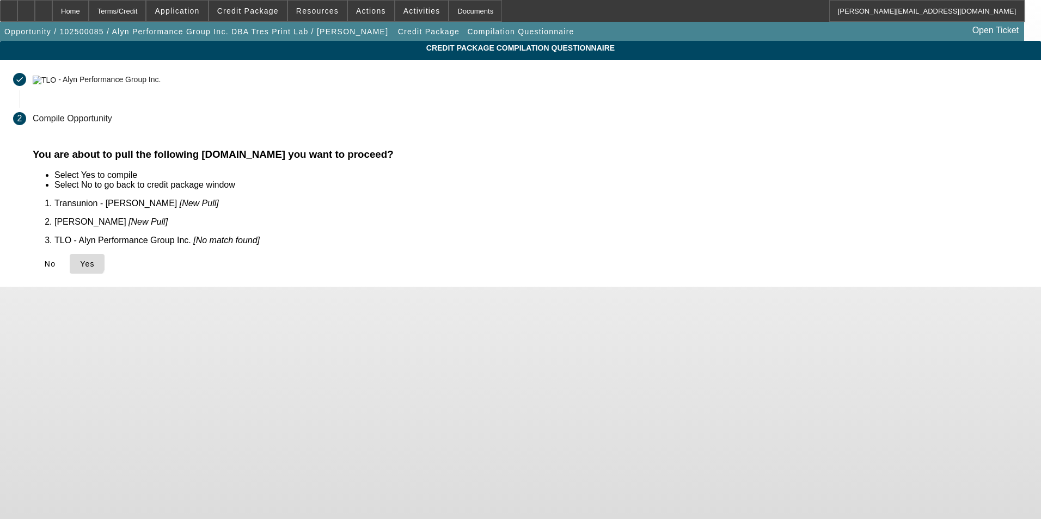
click at [80, 260] on icon at bounding box center [80, 264] width 0 height 9
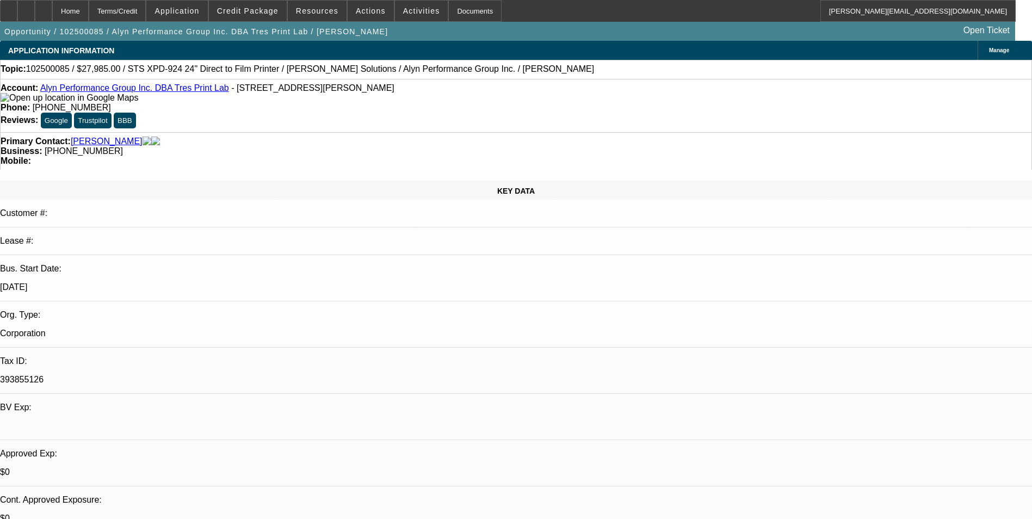
select select "0"
select select "6"
select select "0"
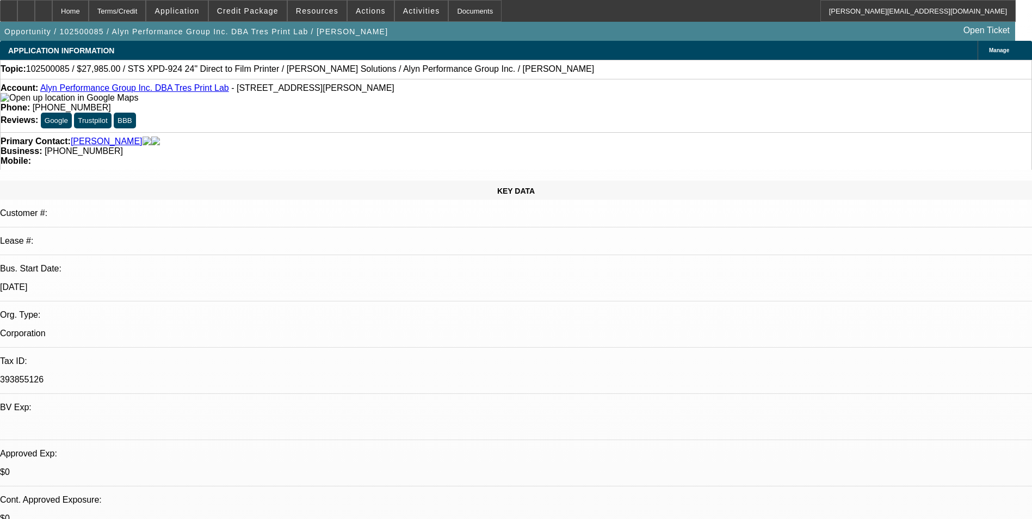
select select "0"
select select "6"
select select "0"
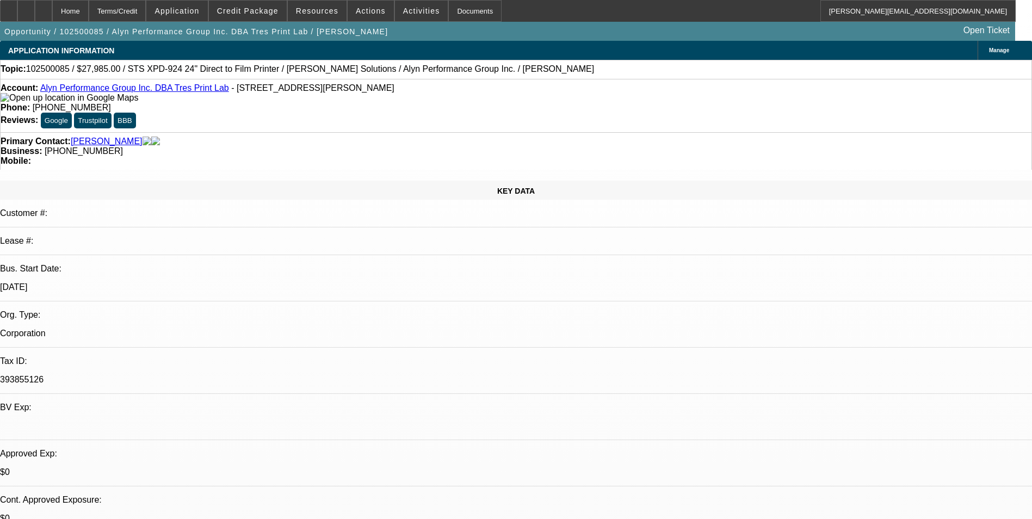
select select "0"
select select "6"
select select "0"
select select "0.1"
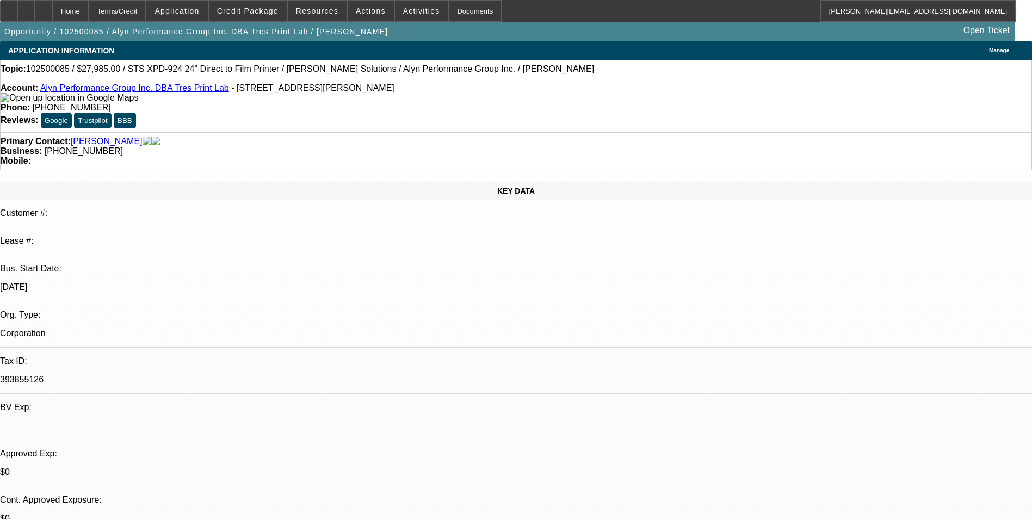
select select "4"
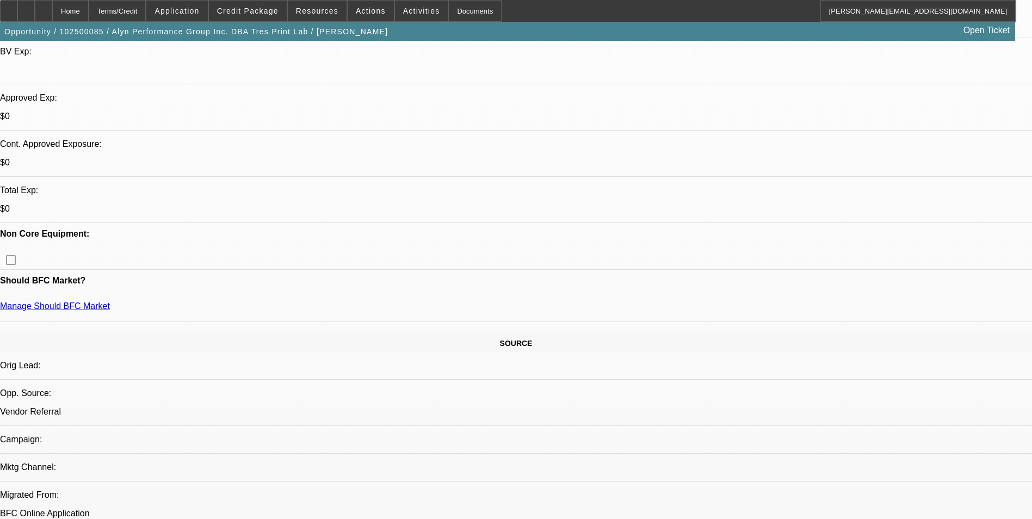
scroll to position [327, 0]
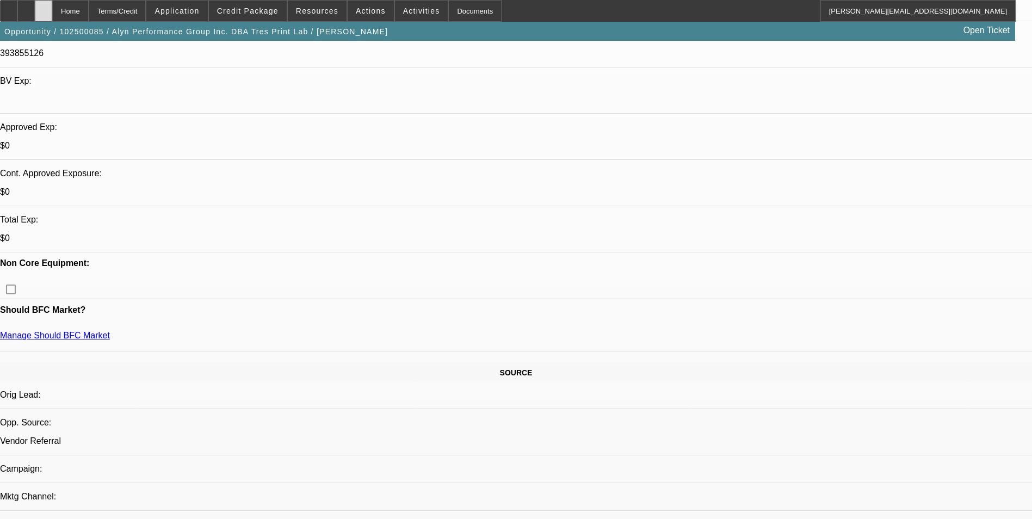
click at [52, 11] on div at bounding box center [43, 11] width 17 height 22
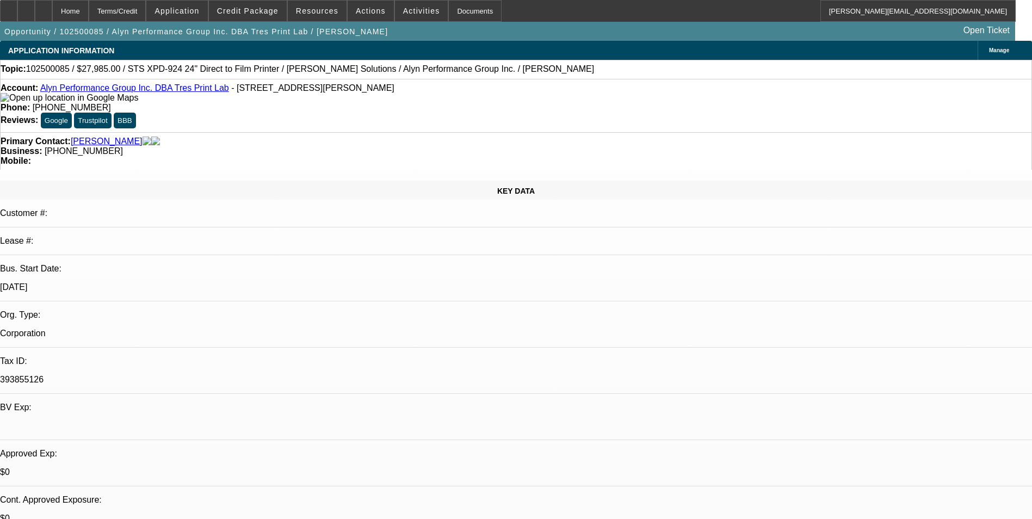
select select "0"
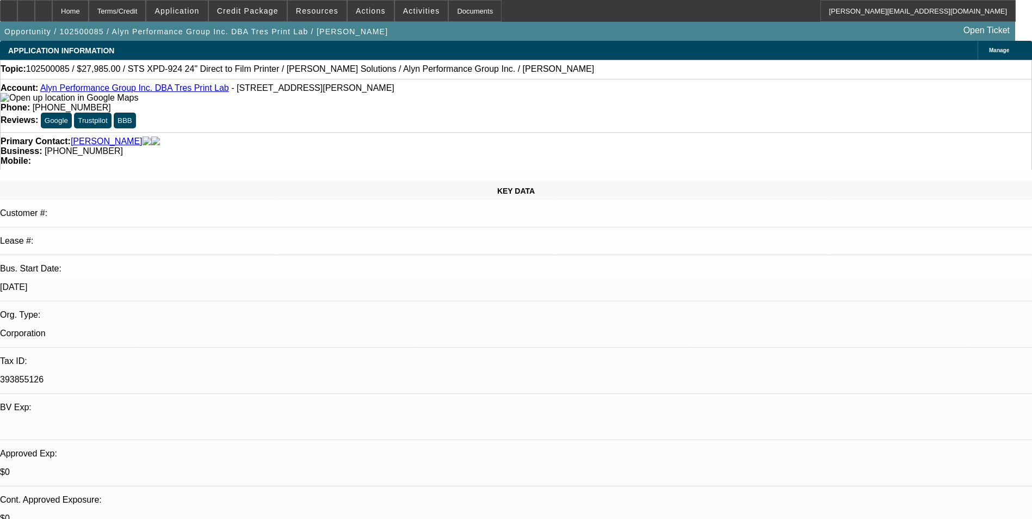
select select "0"
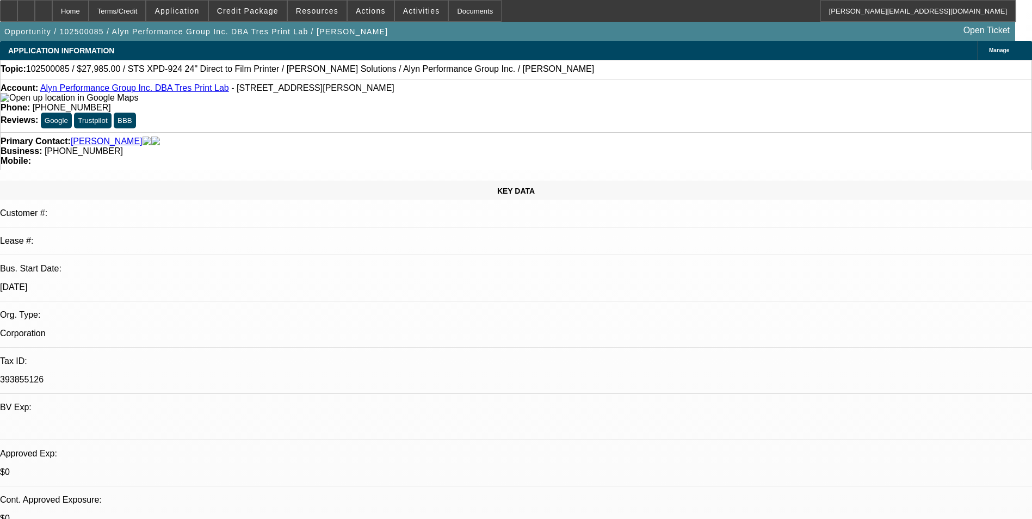
select select "0"
select select "0.1"
select select "1"
select select "6"
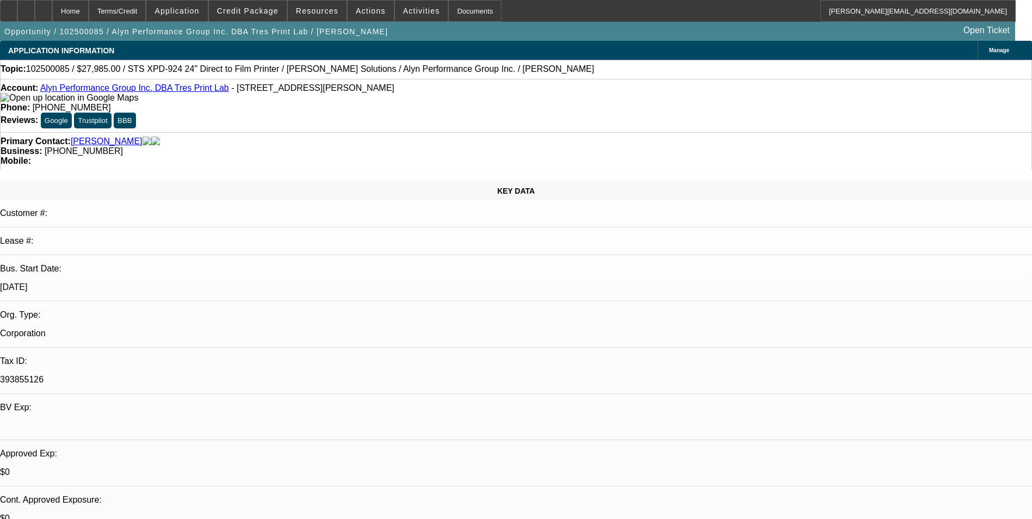
select select "1"
select select "6"
select select "1"
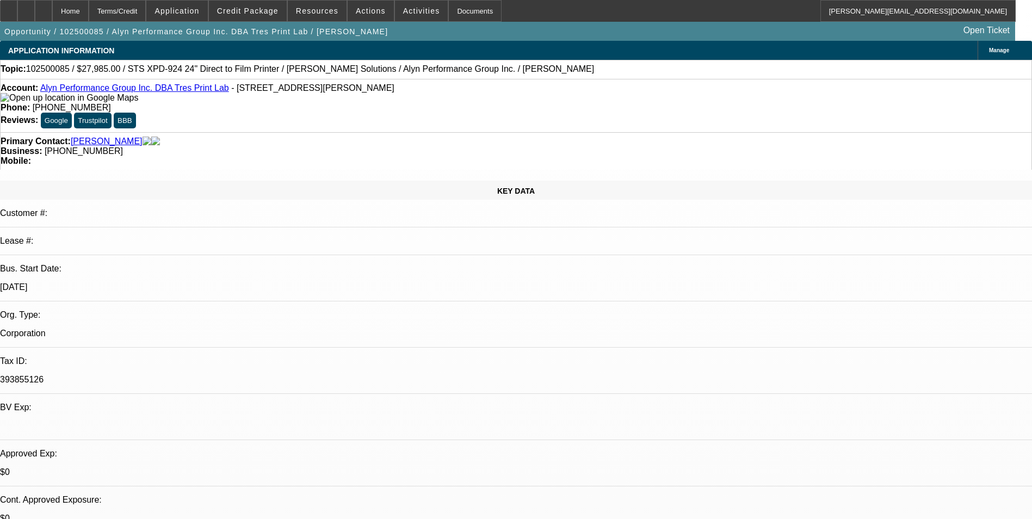
select select "6"
select select "1"
select select "4"
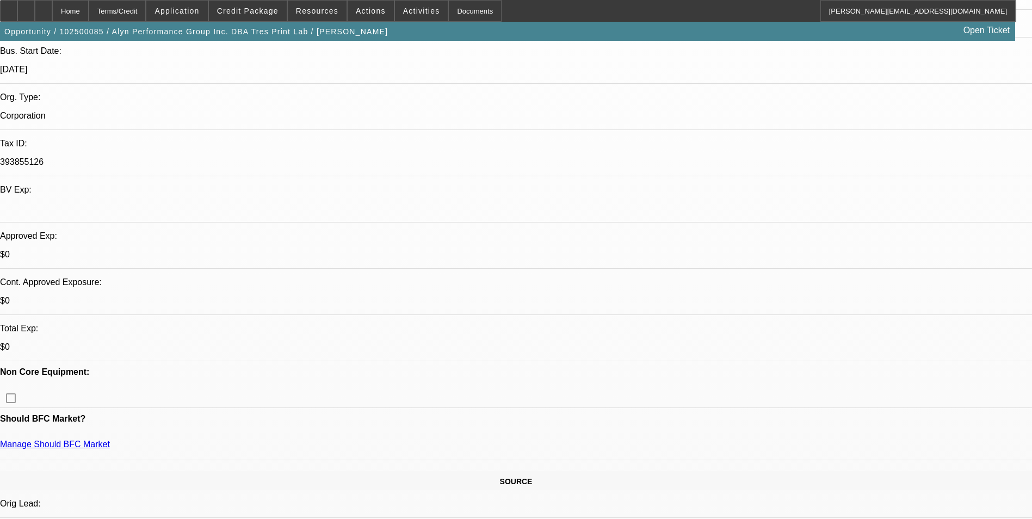
scroll to position [272, 0]
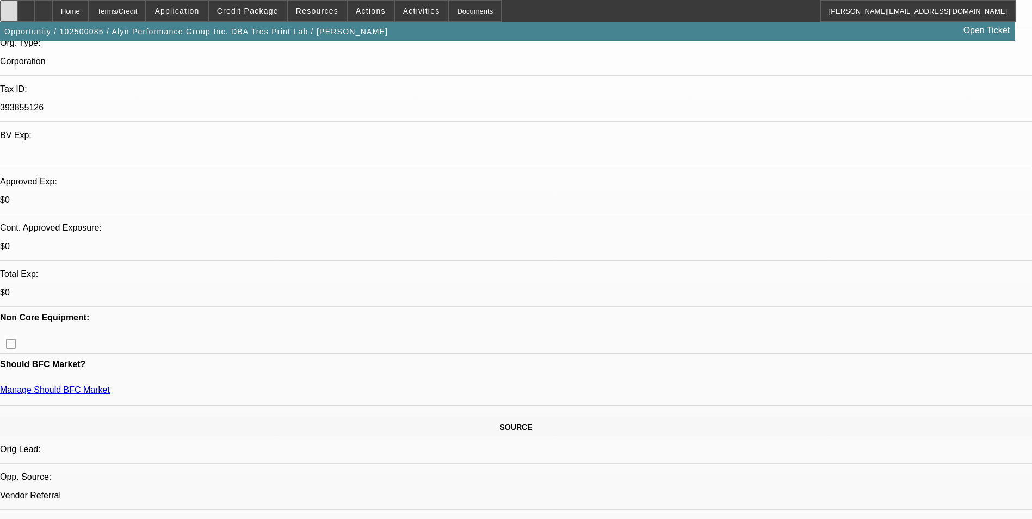
click at [9, 7] on icon at bounding box center [9, 7] width 0 height 0
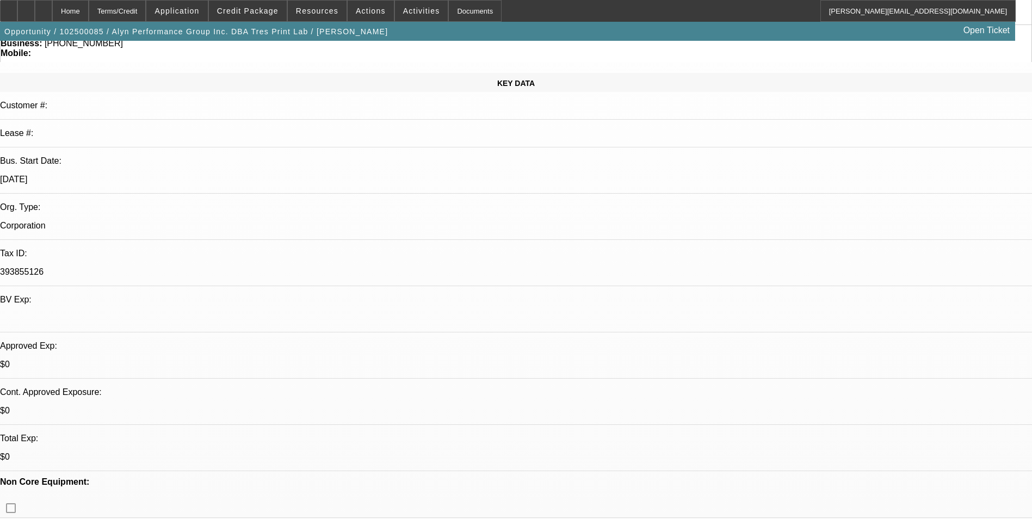
scroll to position [0, 0]
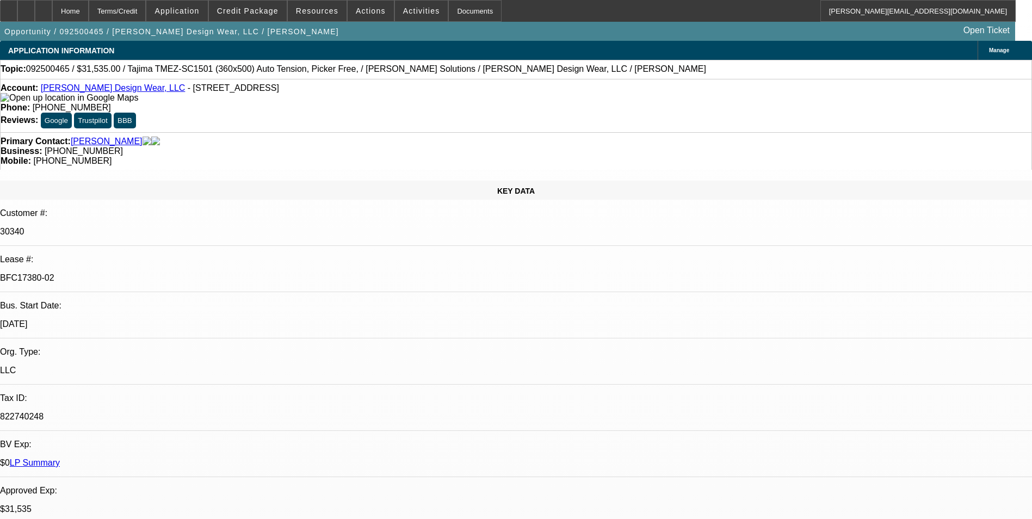
select select "0"
select select "2"
select select "0"
select select "2"
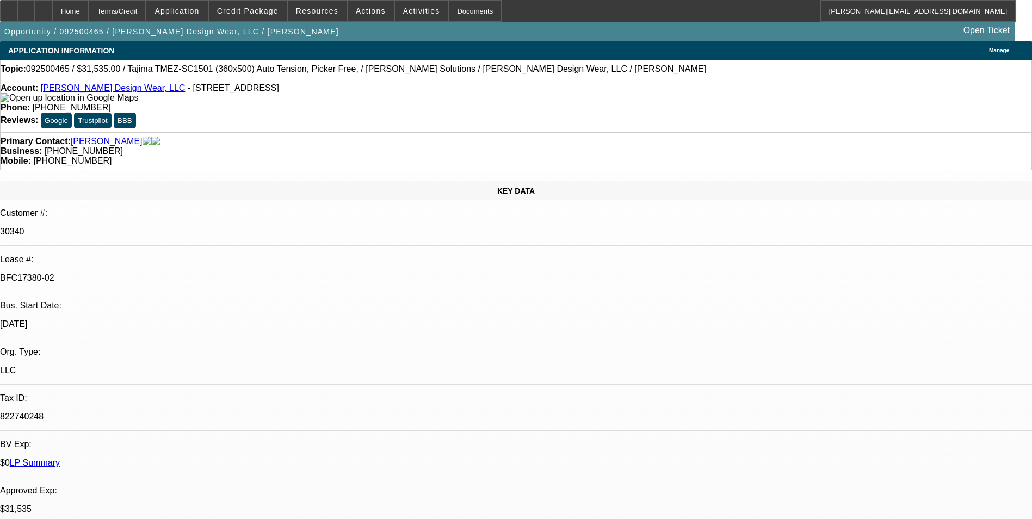
select select "0"
select select "2"
select select "0"
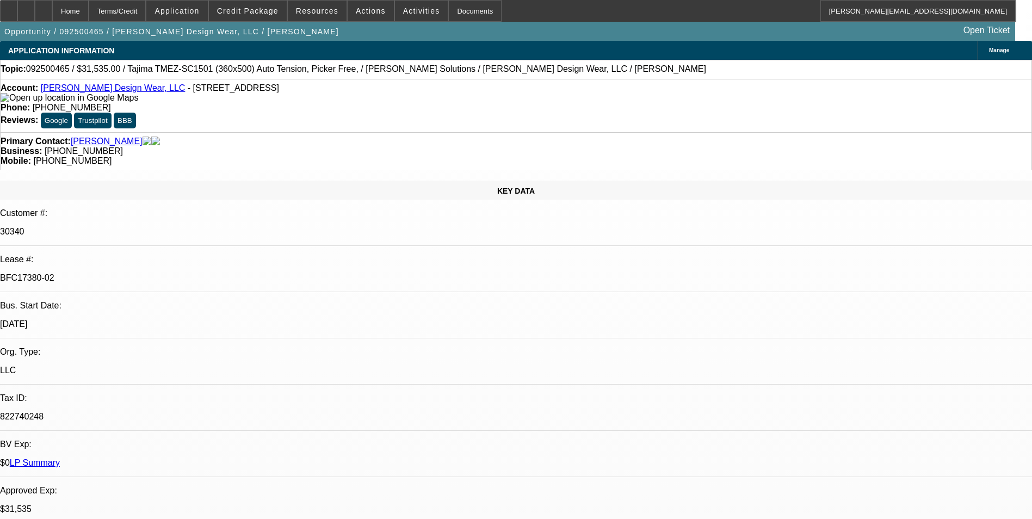
select select "2"
select select "0"
select select "1"
select select "2"
select select "6"
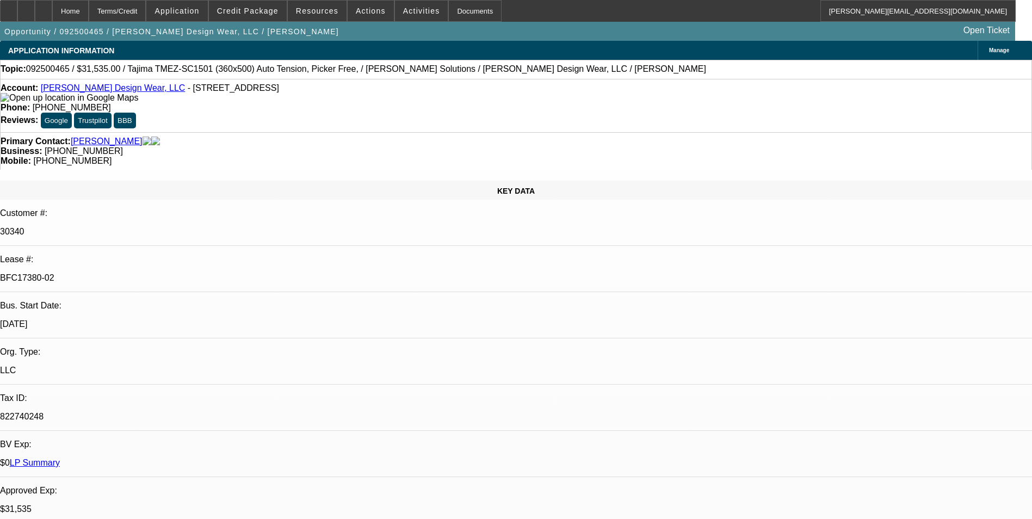
select select "1"
select select "2"
select select "6"
select select "1"
select select "2"
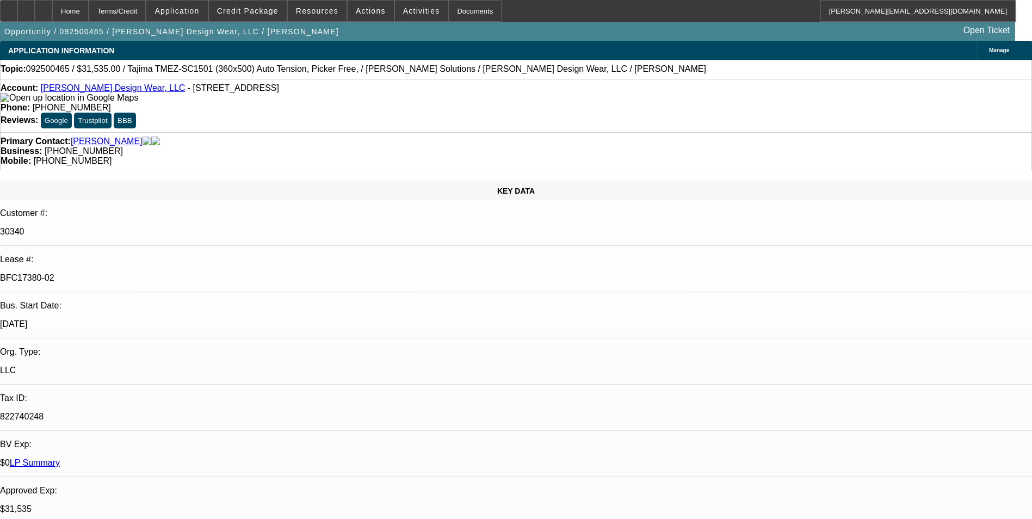
select select "6"
select select "1"
select select "2"
select select "6"
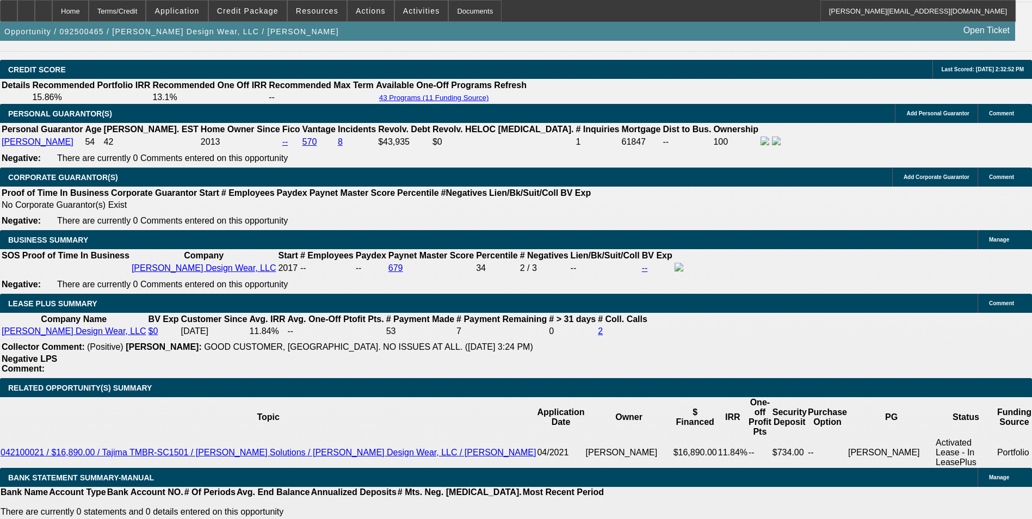
scroll to position [1742, 0]
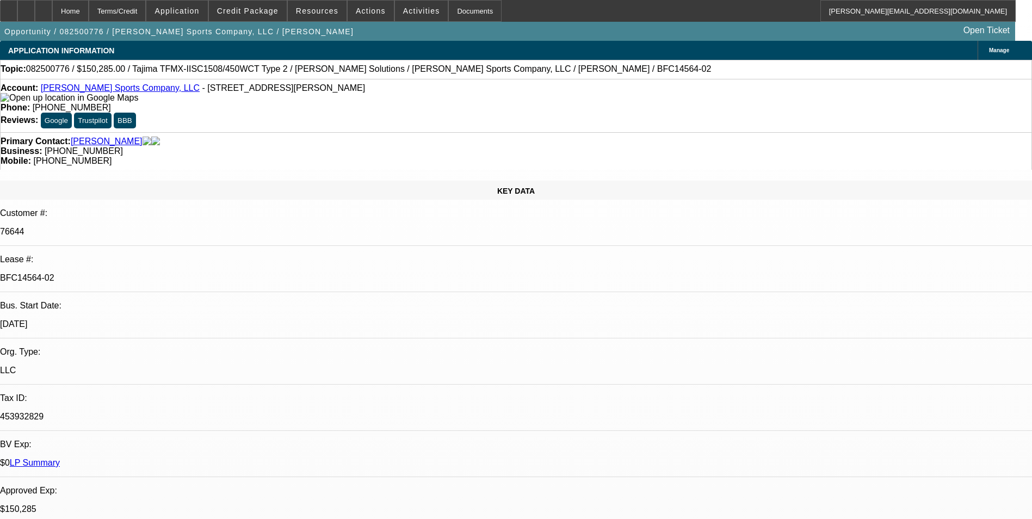
select select "0"
select select "2"
select select "0"
select select "2"
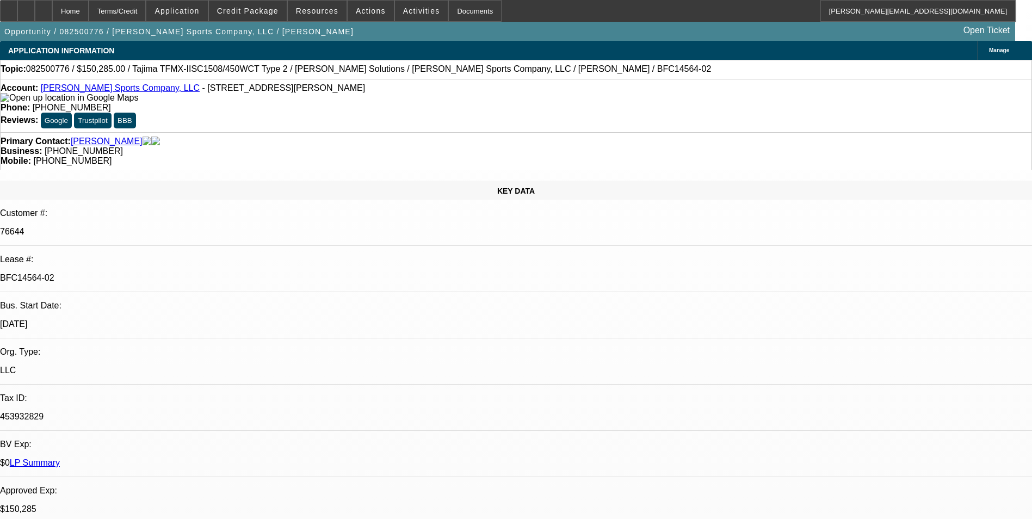
select select "0"
select select "2"
select select "0"
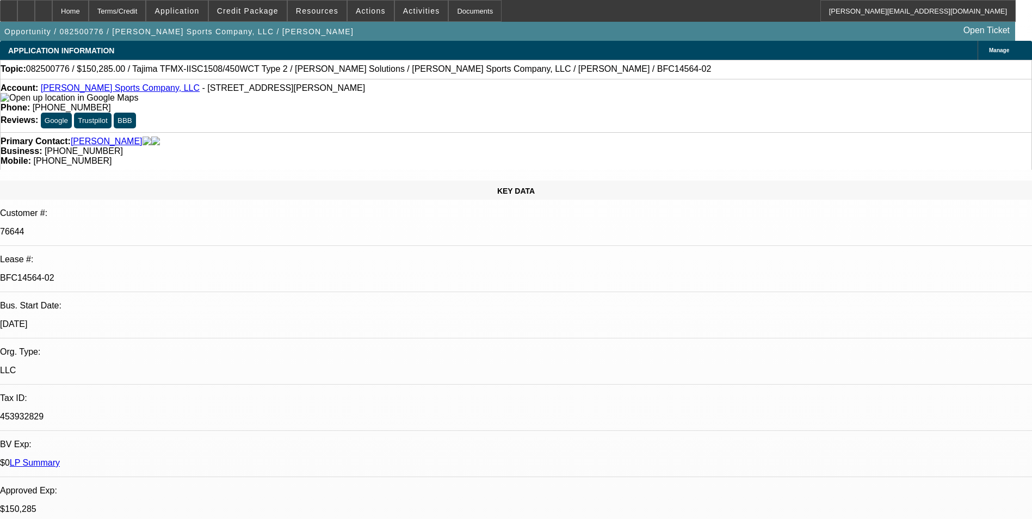
select select "2"
select select "0"
select select "1"
select select "2"
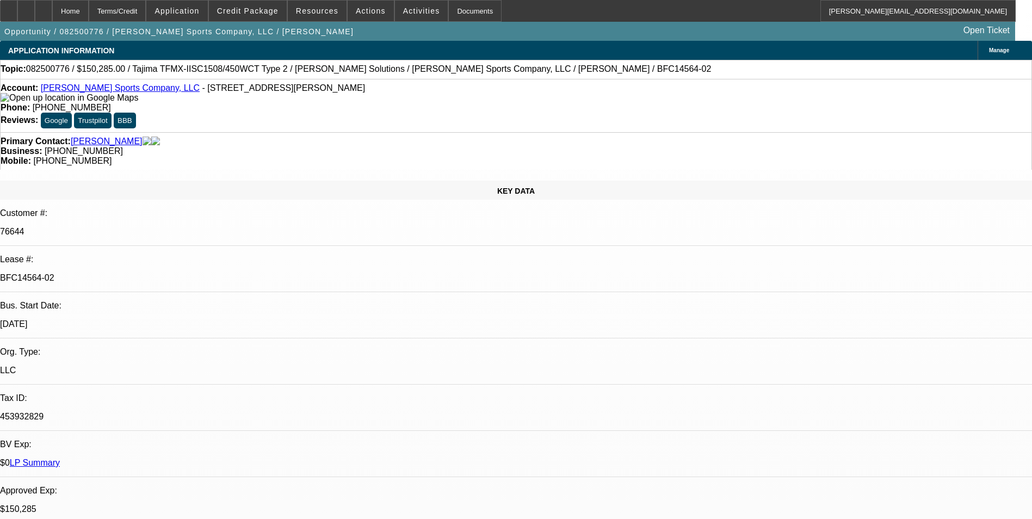
select select "1"
select select "2"
select select "1"
select select "2"
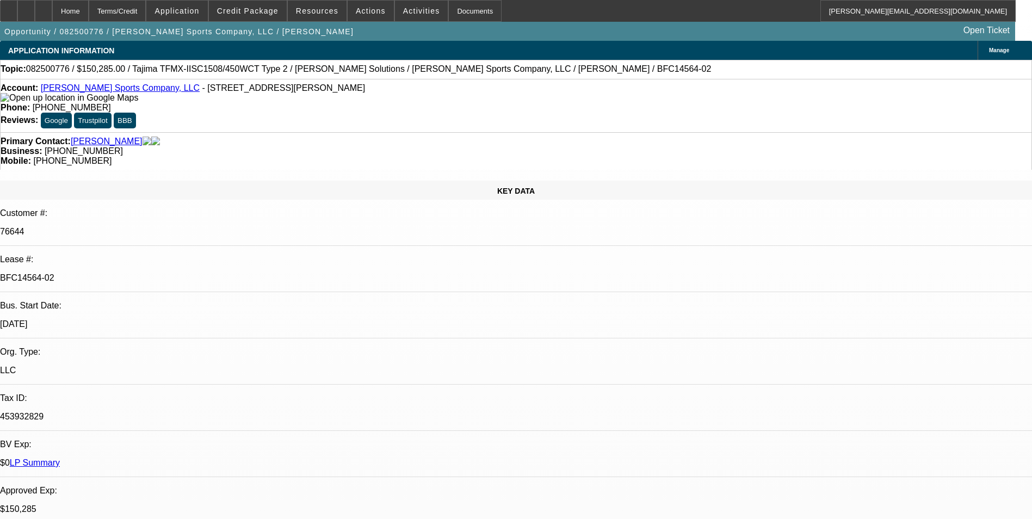
select select "2"
select select "1"
select select "2"
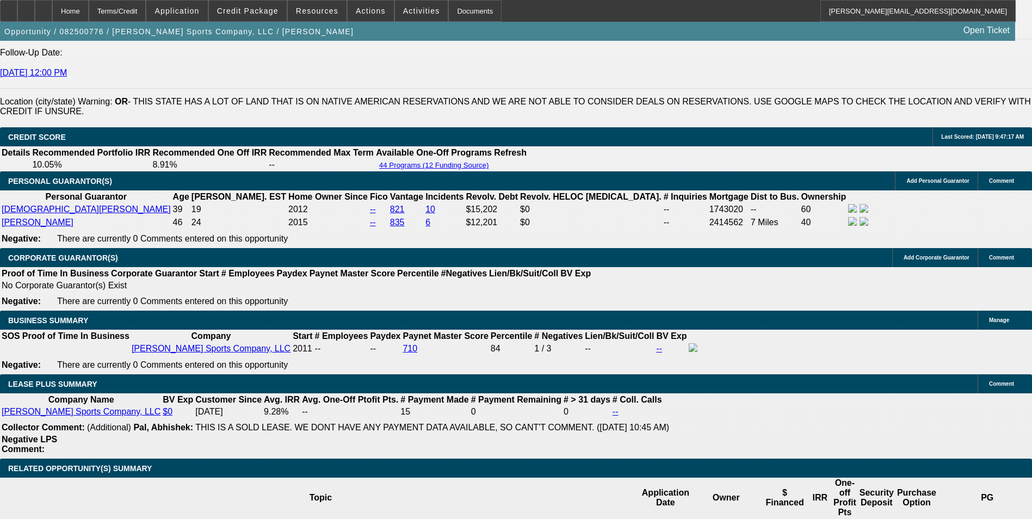
scroll to position [1742, 0]
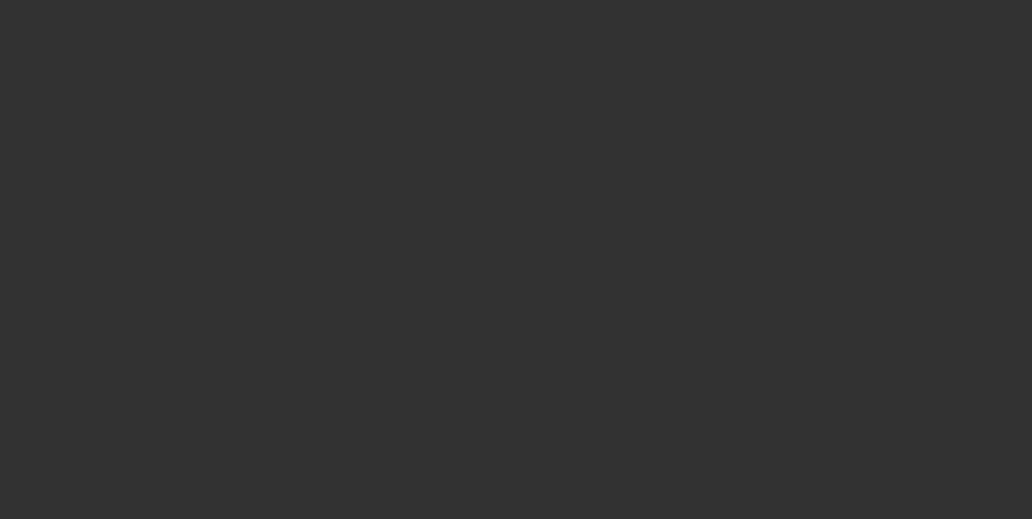
select select "0.1"
select select "2"
select select "0"
select select "0.1"
select select "2"
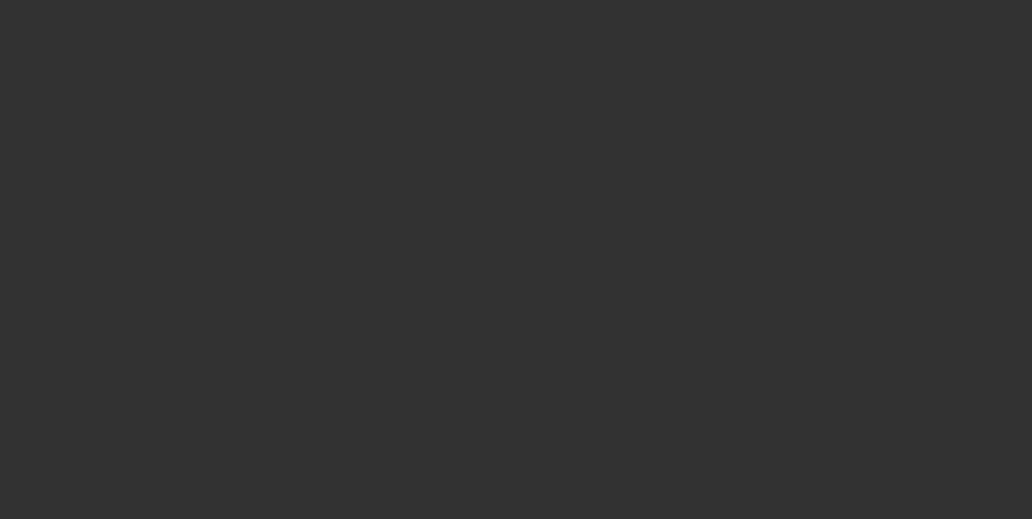
select select "0"
select select "0.1"
select select "2"
select select "0"
select select "0.1"
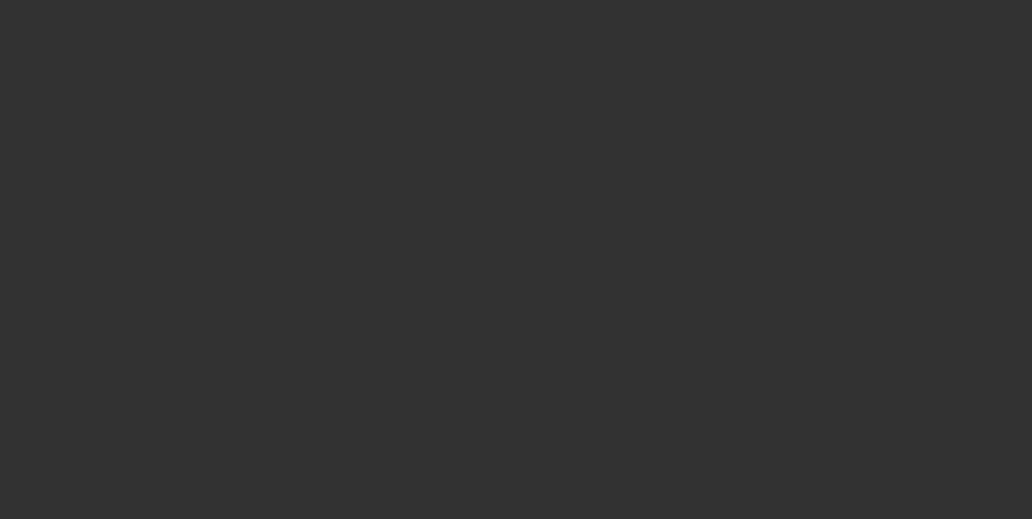
select select "2"
select select "0"
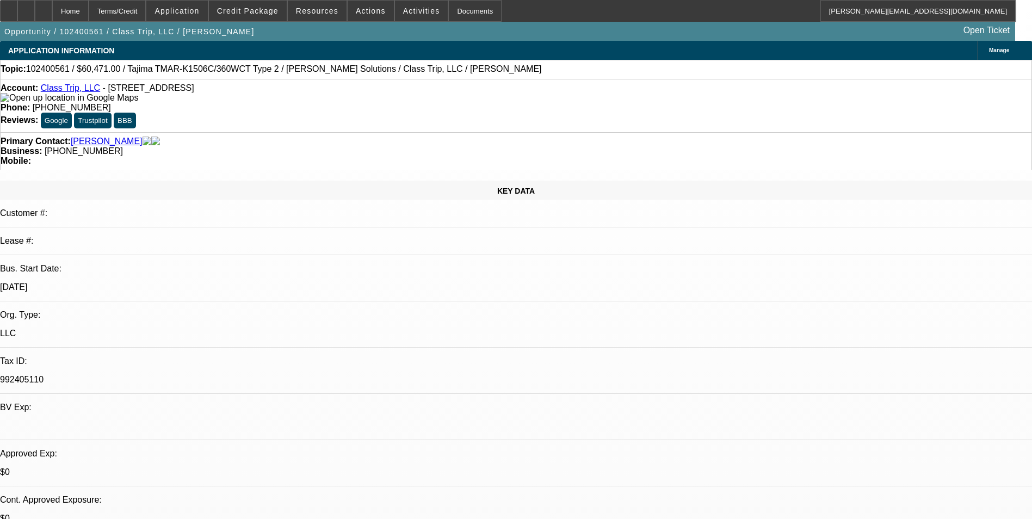
select select "1"
select select "2"
select select "6"
select select "1"
select select "2"
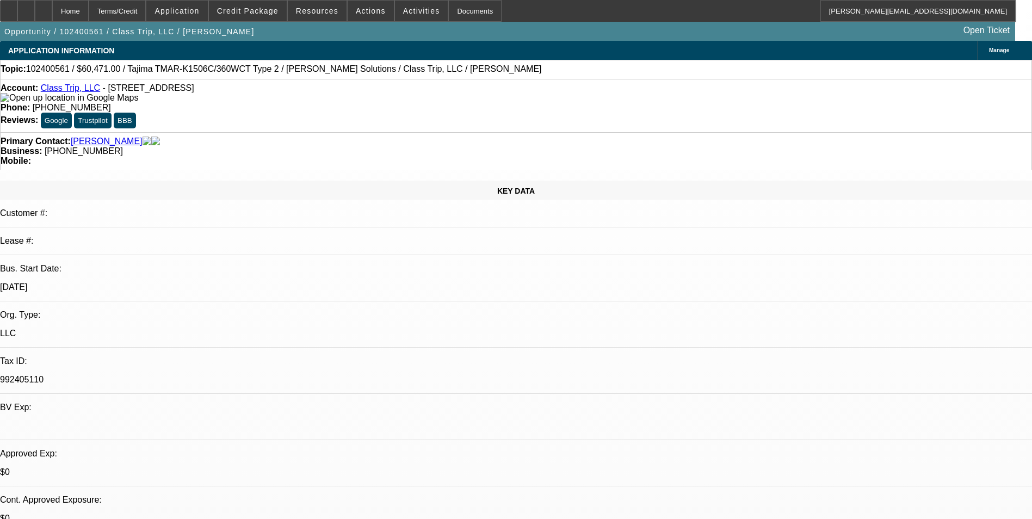
select select "6"
select select "1"
select select "2"
select select "6"
select select "1"
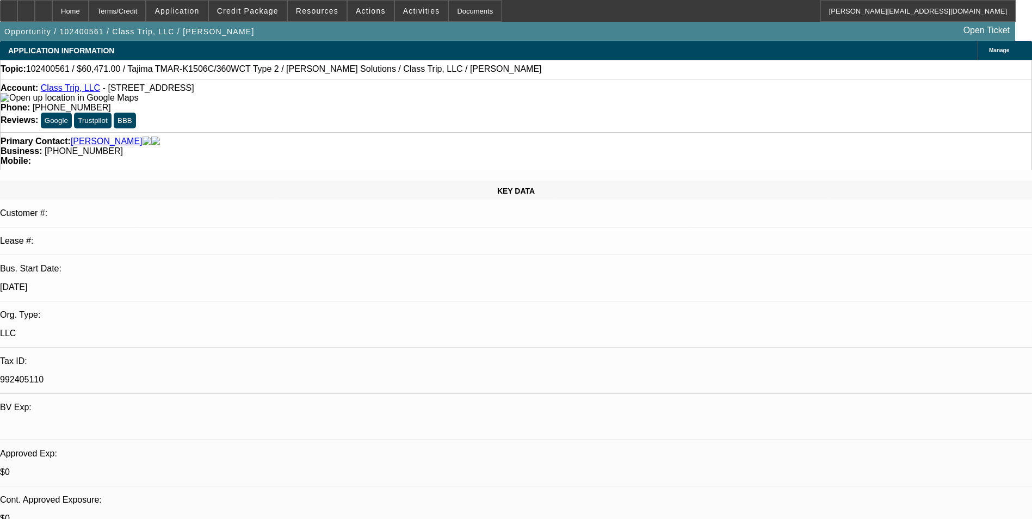
select select "2"
select select "6"
click at [361, 8] on span "Actions" at bounding box center [371, 11] width 30 height 9
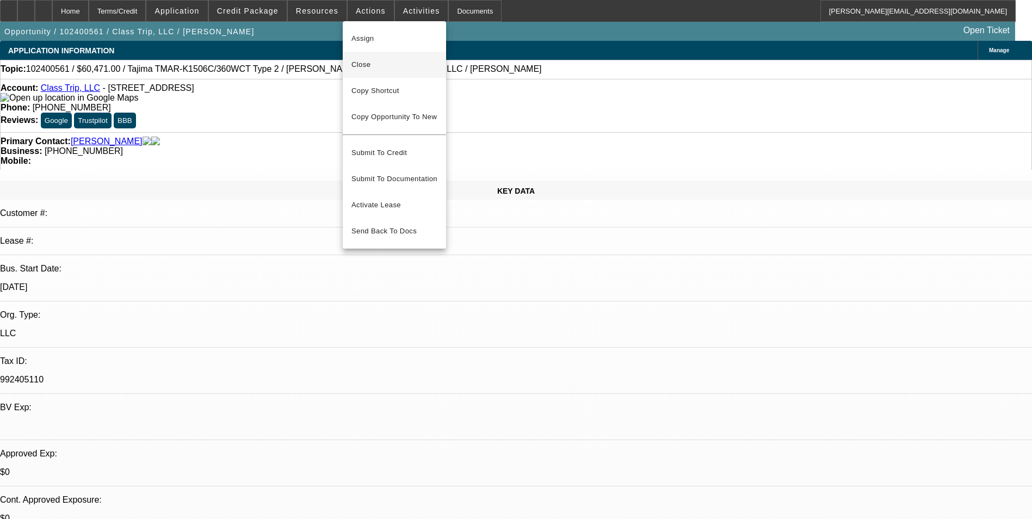
click at [398, 63] on span "Close" at bounding box center [395, 64] width 86 height 13
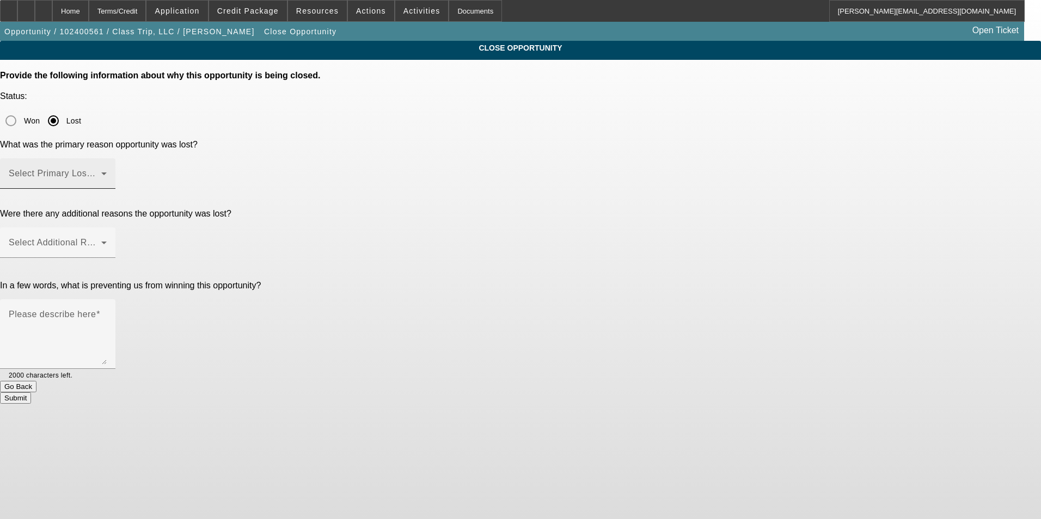
click at [101, 171] on span at bounding box center [55, 177] width 93 height 13
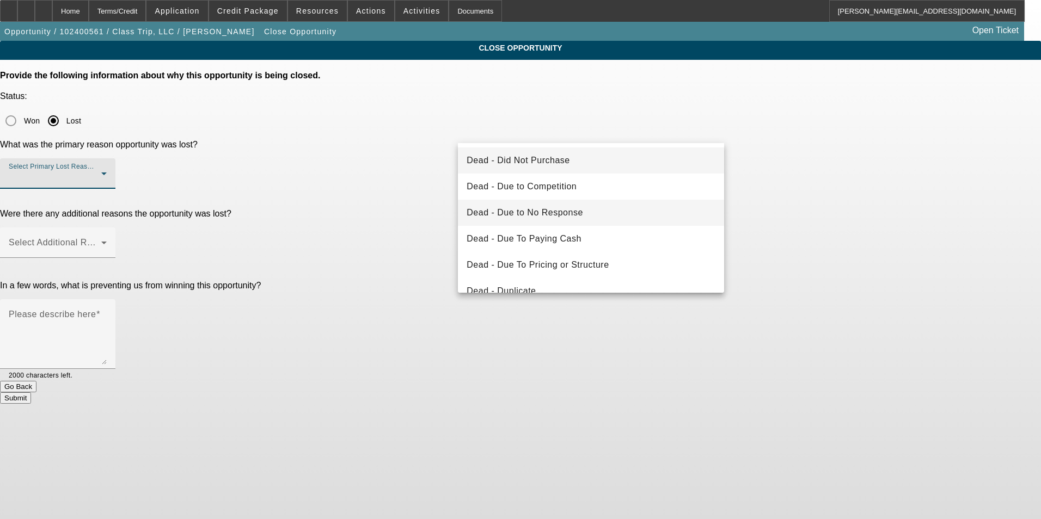
click at [597, 206] on mat-option "Dead - Due to No Response" at bounding box center [591, 213] width 266 height 26
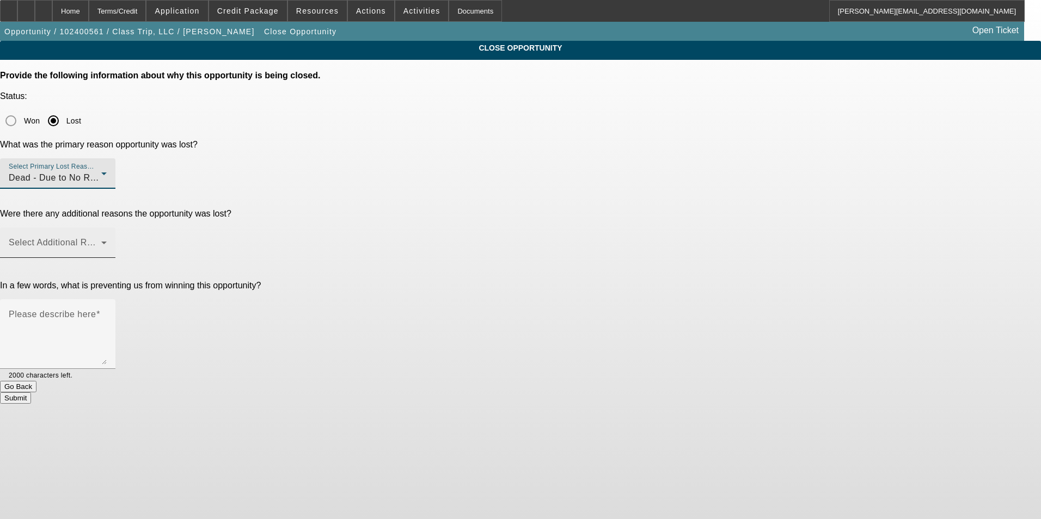
click at [101, 241] on span at bounding box center [55, 247] width 93 height 13
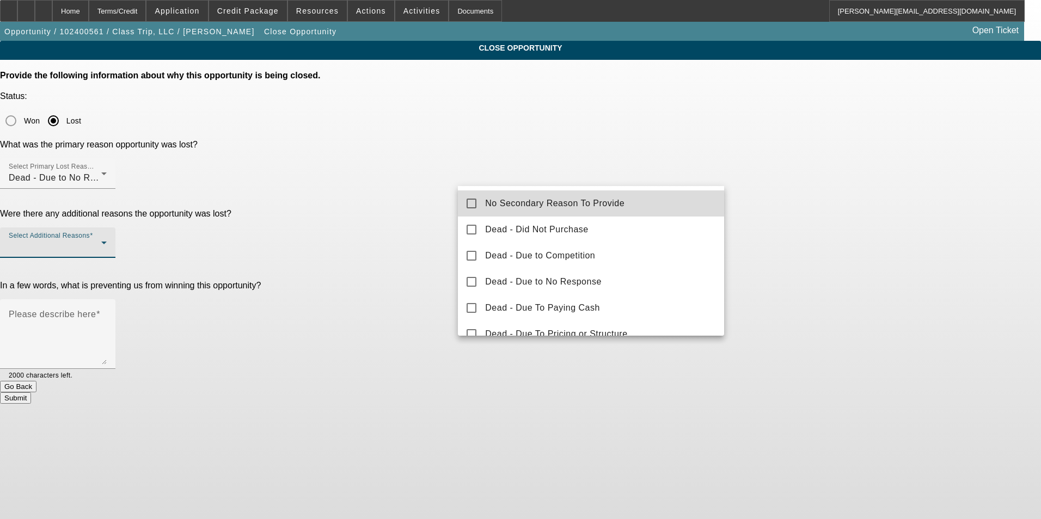
click at [617, 198] on span "No Secondary Reason To Provide" at bounding box center [554, 203] width 139 height 13
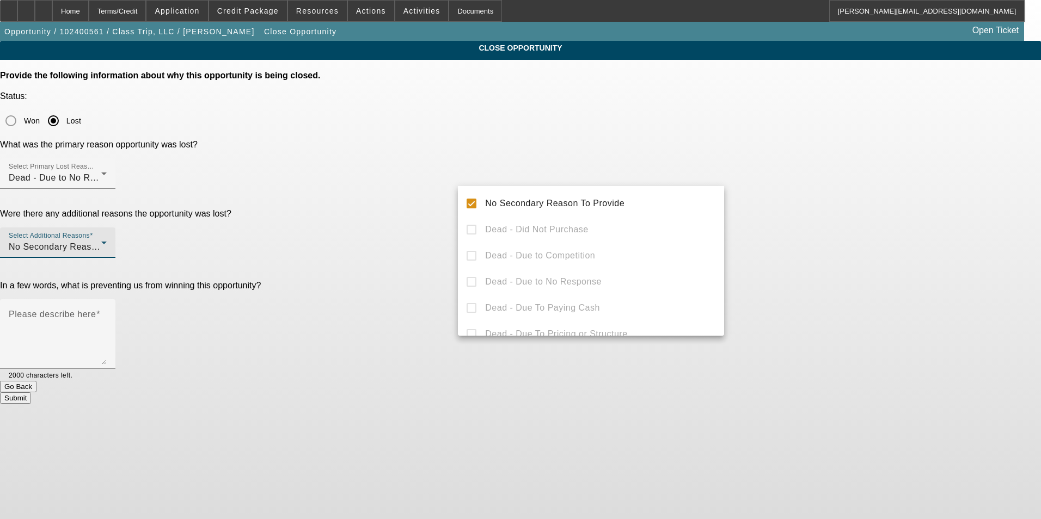
click at [913, 167] on div at bounding box center [520, 259] width 1041 height 519
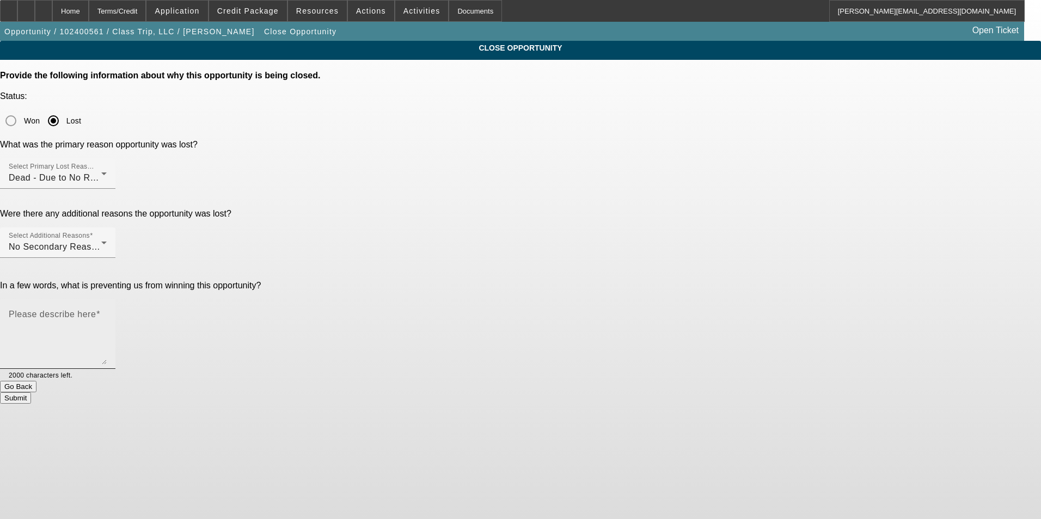
click at [107, 312] on textarea "Please describe here" at bounding box center [58, 338] width 98 height 52
type textarea "Customer never provided additional information and stopped responding"
click at [31, 392] on button "Submit" at bounding box center [15, 397] width 31 height 11
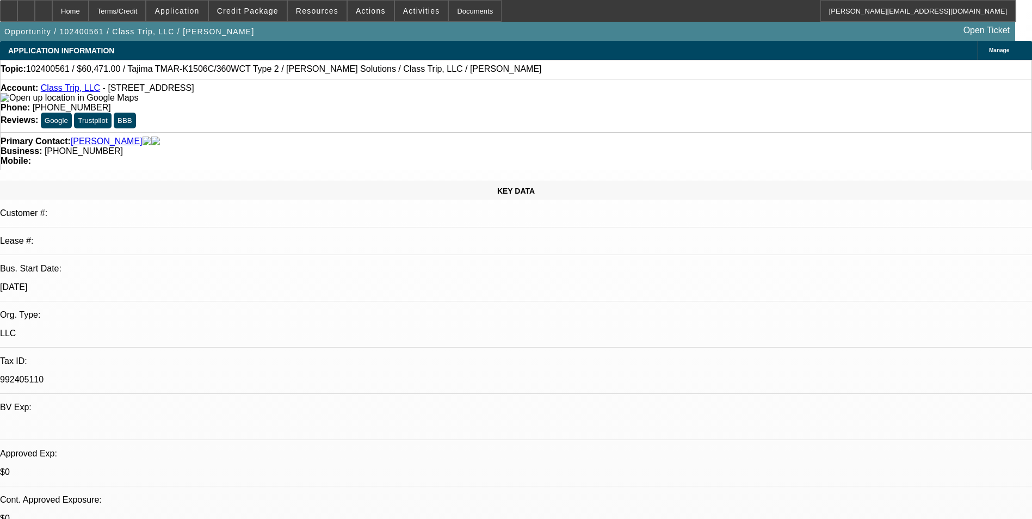
select select "0.1"
select select "2"
select select "0"
select select "0.1"
select select "2"
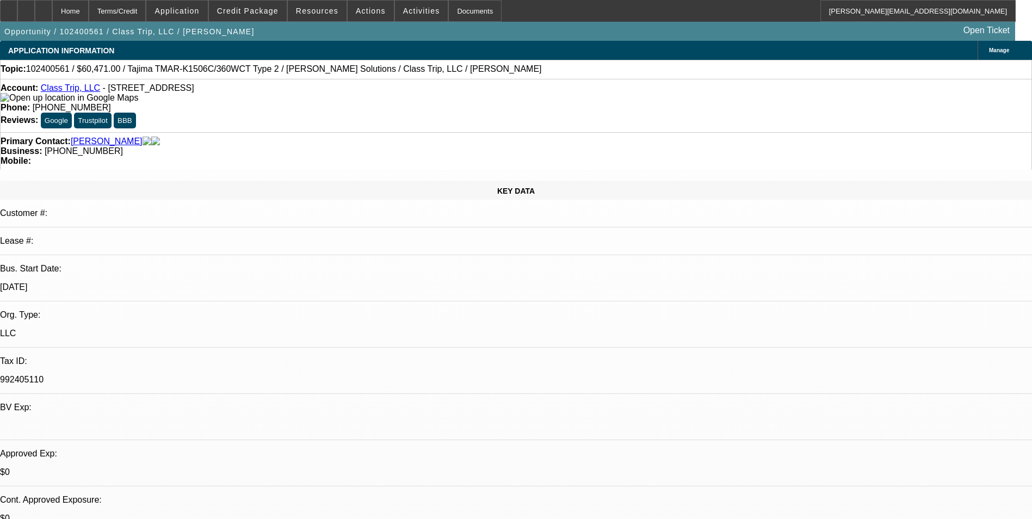
select select "0"
select select "0.1"
select select "2"
select select "0"
select select "0.1"
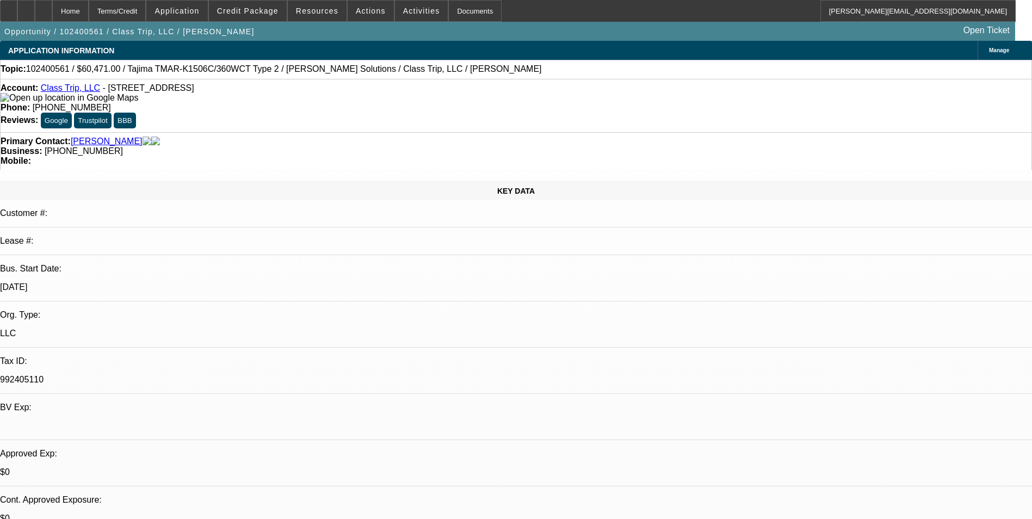
select select "2"
select select "0"
select select "1"
select select "2"
select select "6"
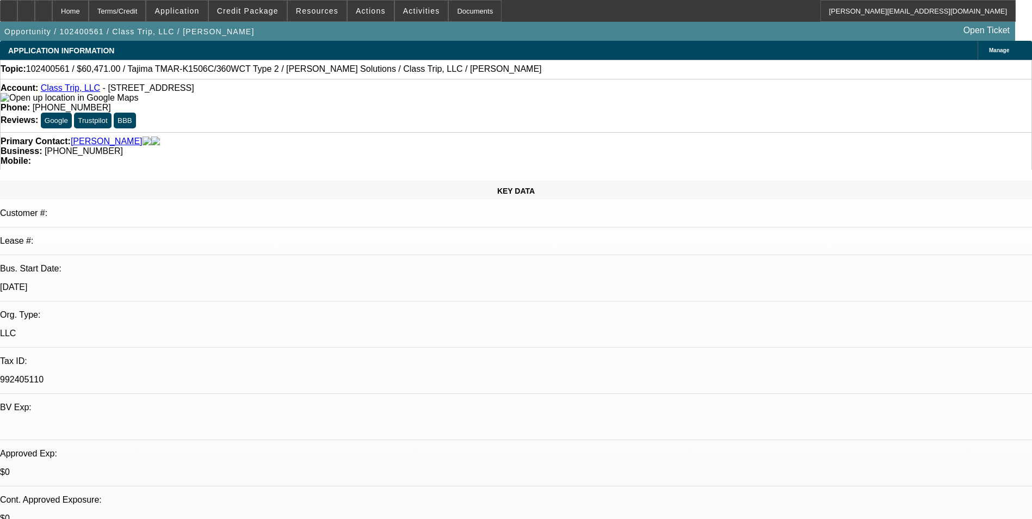
select select "1"
select select "2"
select select "6"
select select "1"
select select "2"
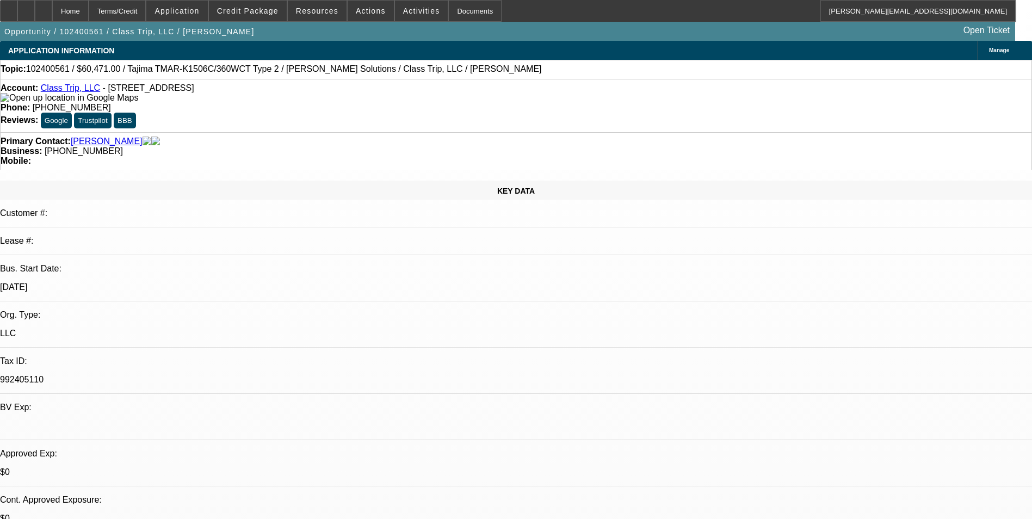
select select "6"
select select "1"
select select "2"
select select "6"
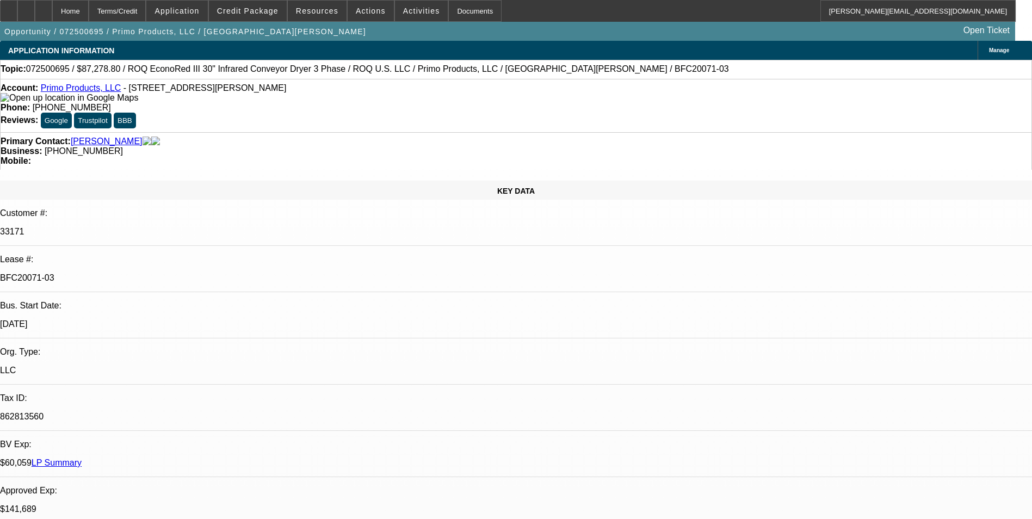
select select "0"
select select "2"
select select "0.1"
select select "0"
select select "2"
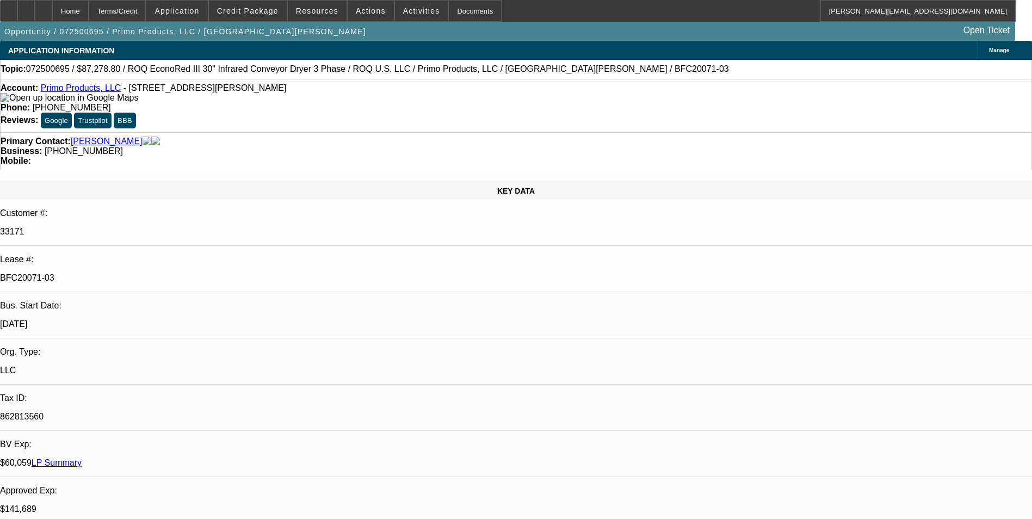
select select "0.1"
select select "0"
select select "2"
select select "0.1"
select select "0"
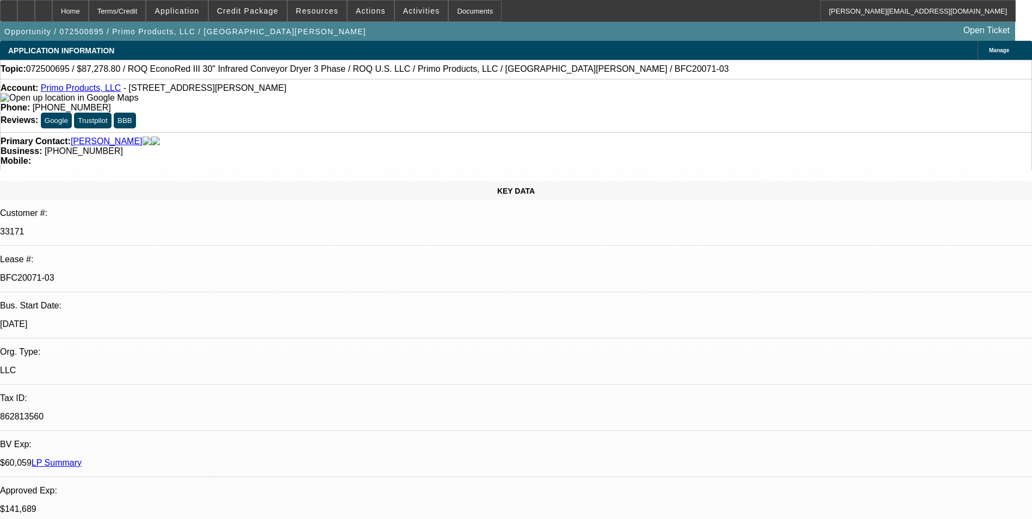
select select "2"
select select "0.1"
select select "1"
select select "2"
select select "4"
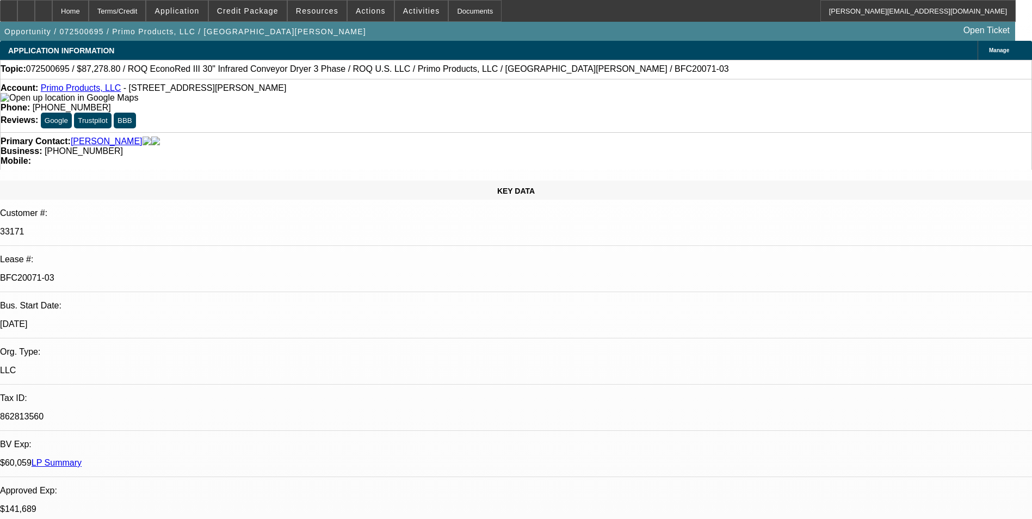
select select "1"
select select "2"
select select "4"
select select "1"
select select "2"
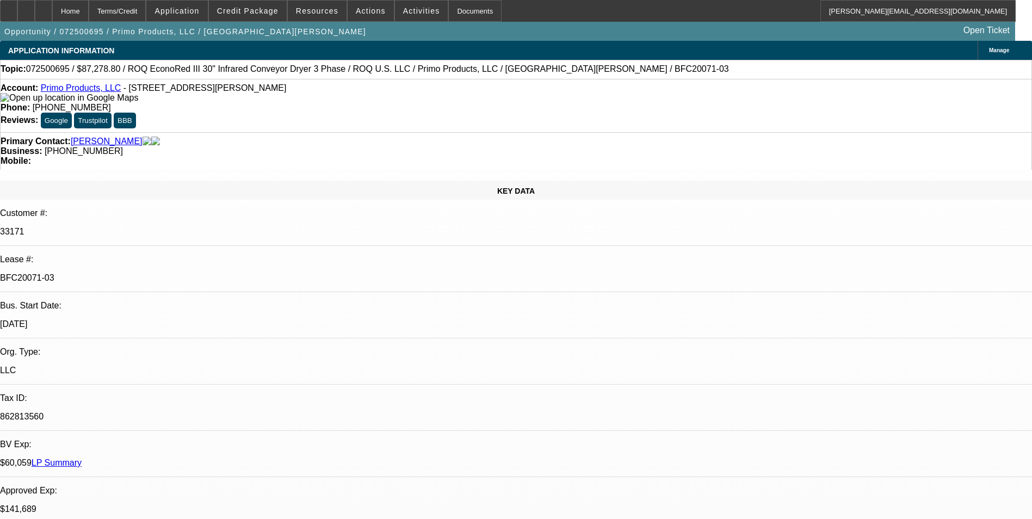
select select "4"
select select "1"
select select "2"
select select "4"
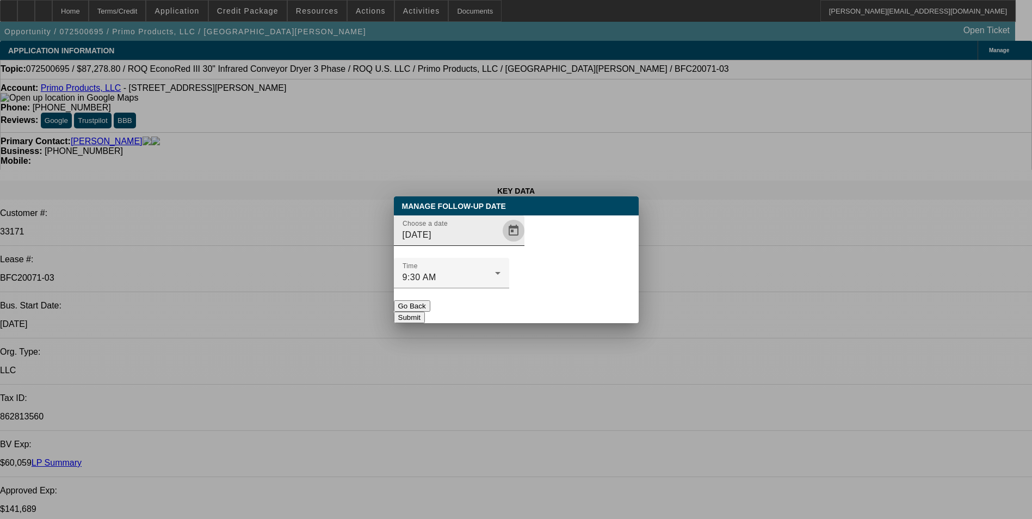
click at [501, 244] on span "Open calendar" at bounding box center [514, 231] width 26 height 26
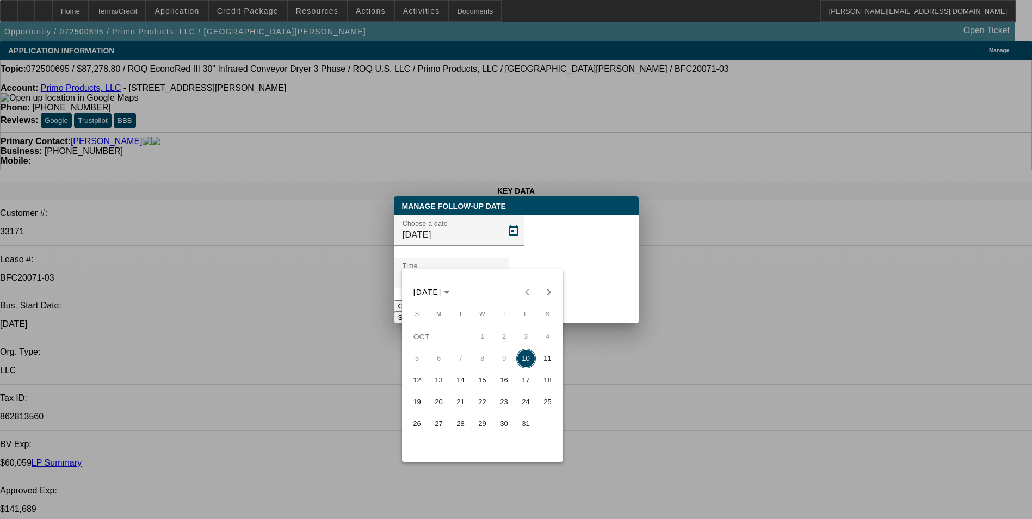
click at [444, 383] on span "13" at bounding box center [439, 381] width 20 height 20
type input "[DATE]"
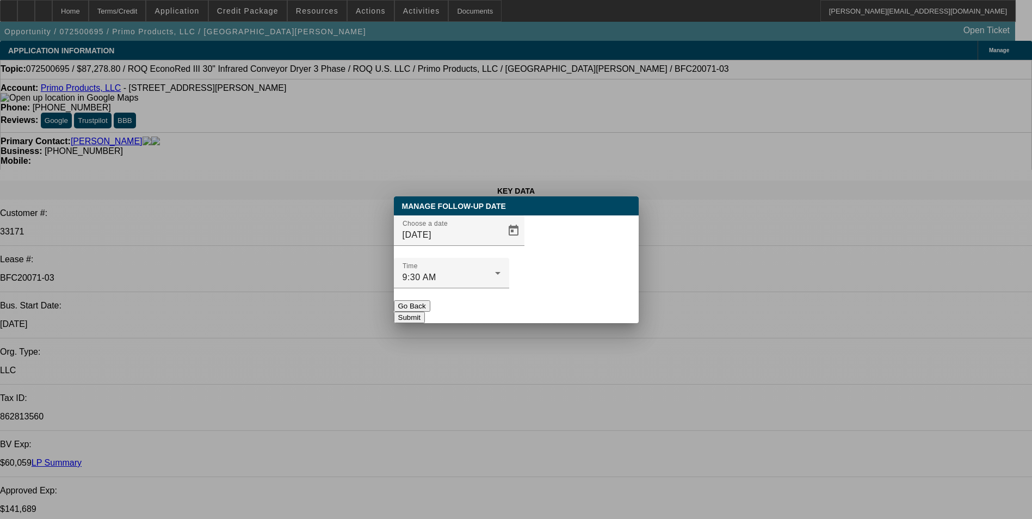
click at [425, 312] on button "Submit" at bounding box center [409, 317] width 31 height 11
